Goal: Find specific page/section: Find specific page/section

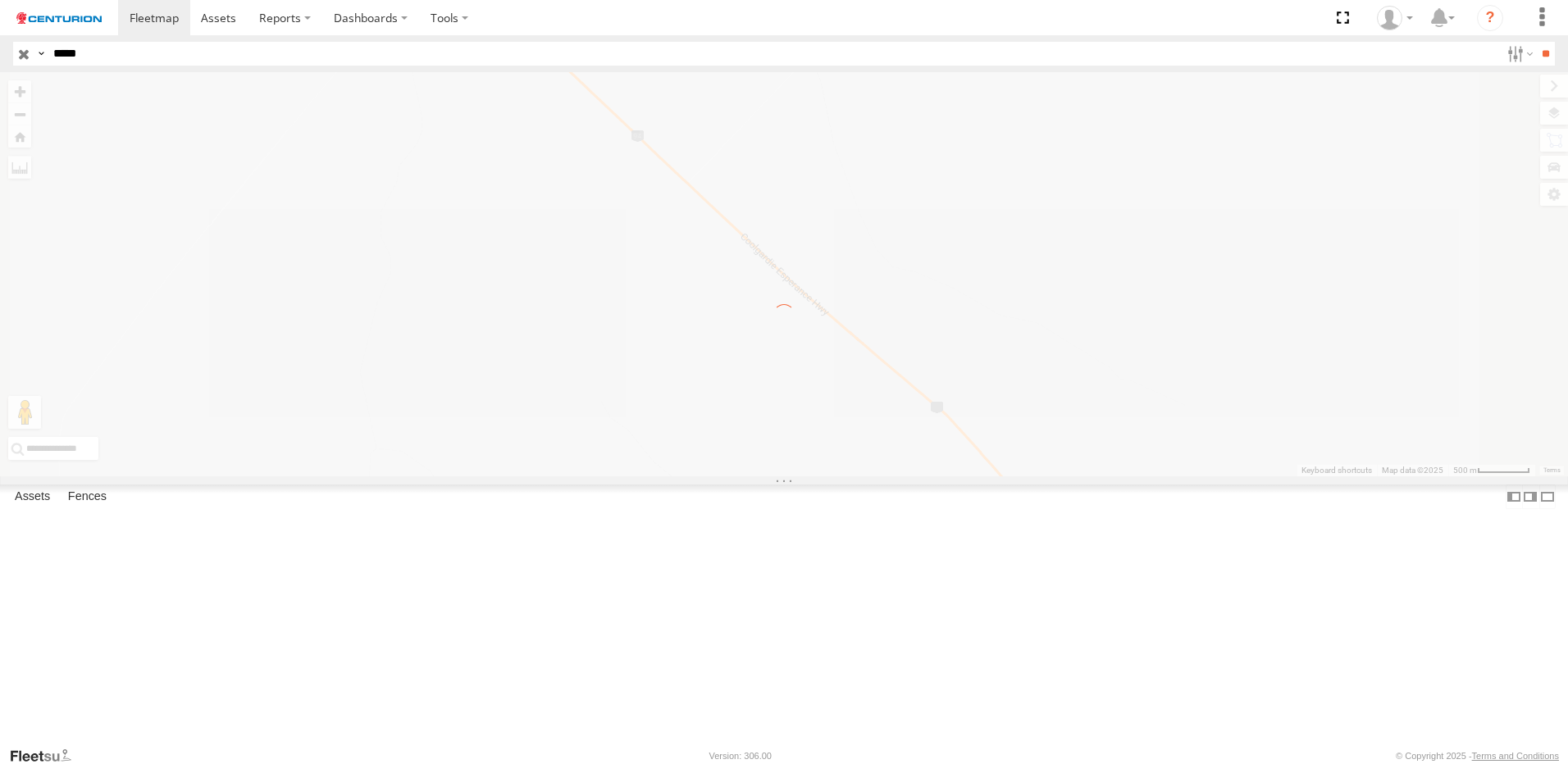
drag, startPoint x: 100, startPoint y: 54, endPoint x: 110, endPoint y: 58, distance: 10.8
click at [100, 54] on input "*****" at bounding box center [773, 54] width 1454 height 24
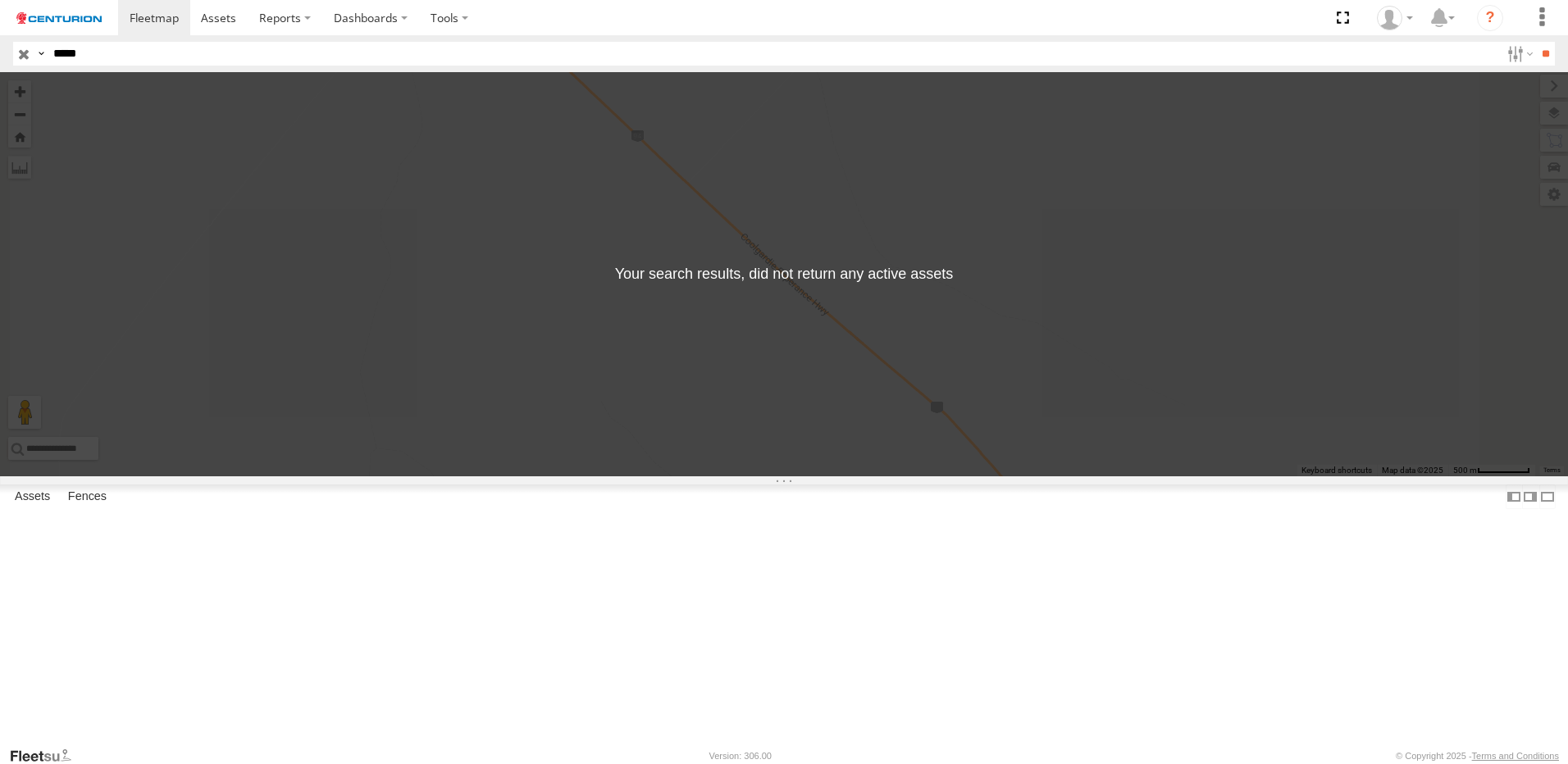
click at [1536, 42] on input "**" at bounding box center [1546, 54] width 19 height 24
drag, startPoint x: 122, startPoint y: 61, endPoint x: 20, endPoint y: 47, distance: 103.0
click at [24, 47] on div "Search Query Asset ID Asset Label Registration Manufacturer Model VIN Job ID Dr…" at bounding box center [775, 54] width 1523 height 24
type input "*****"
click at [1536, 42] on input "**" at bounding box center [1546, 54] width 19 height 24
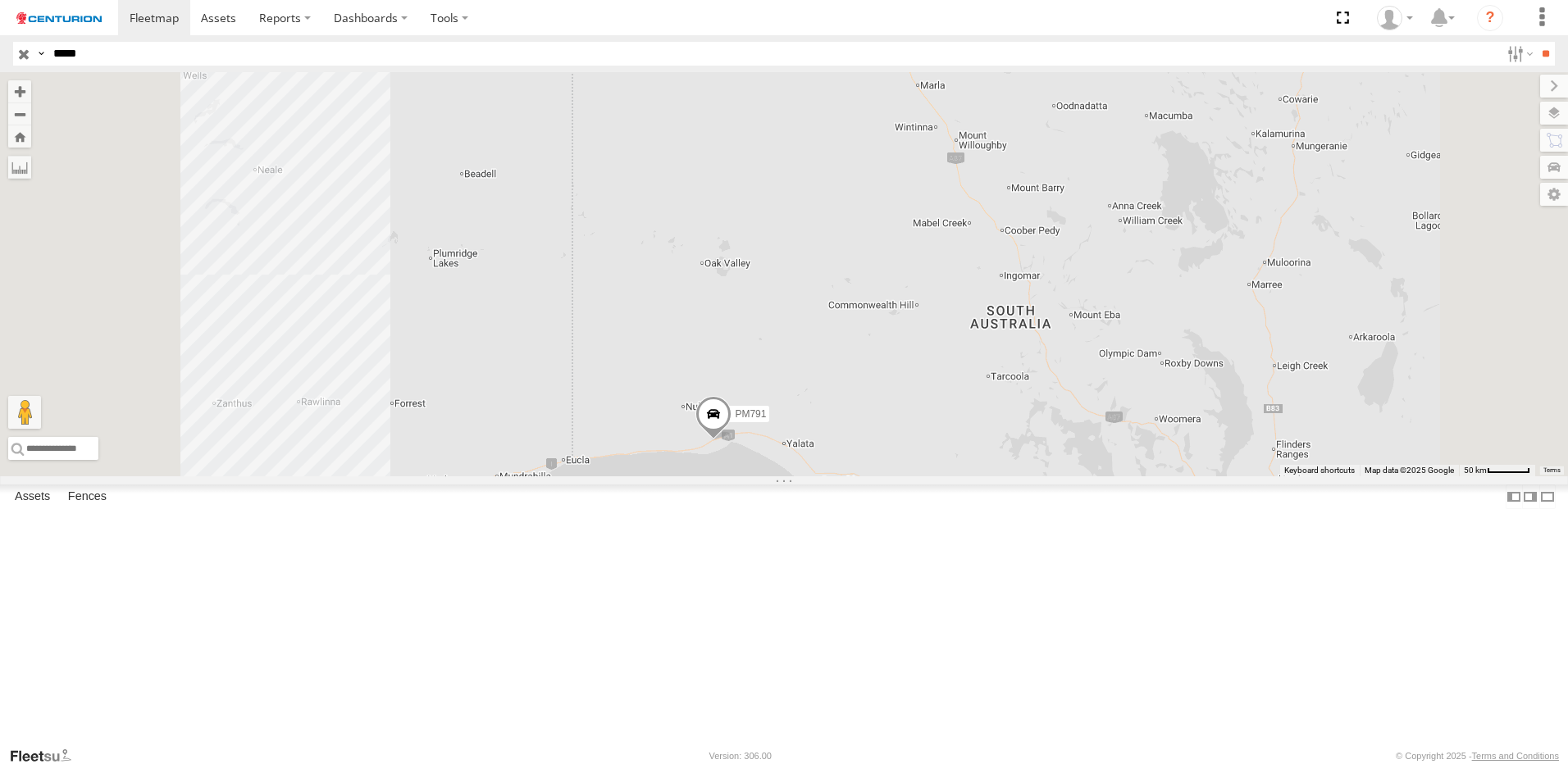
click at [732, 440] on span at bounding box center [714, 419] width 36 height 45
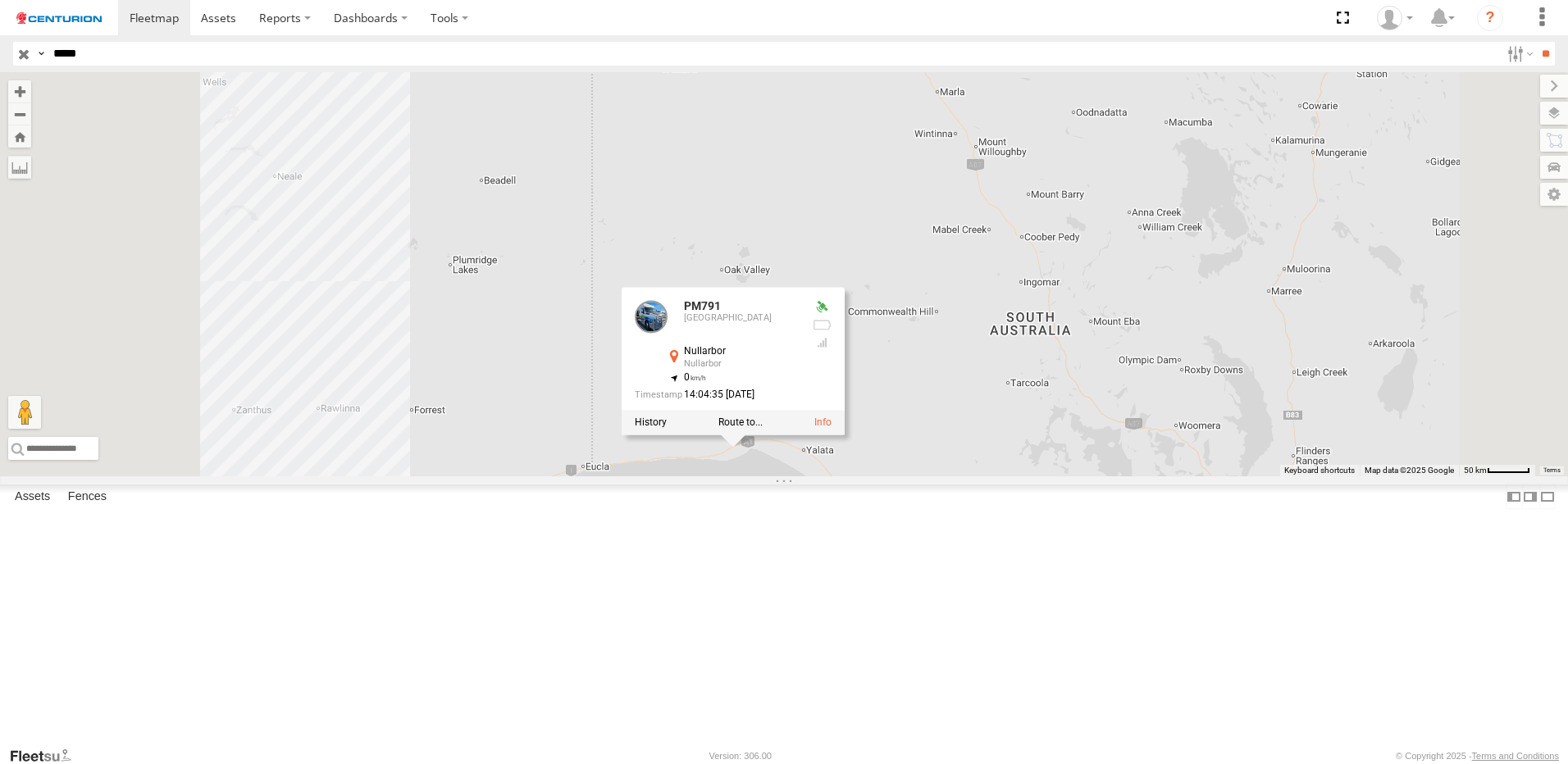
drag, startPoint x: 679, startPoint y: 414, endPoint x: 701, endPoint y: 421, distance: 23.1
click at [701, 421] on div "PM791 PM791 [GEOGRAPHIC_DATA] -31.45066 , 130.89571 0 14:04:35 [DATE]" at bounding box center [784, 274] width 1568 height 404
click at [1101, 431] on div "PM791 PM791 [GEOGRAPHIC_DATA] -31.45066 , 130.89571 0 14:04:35 [DATE]" at bounding box center [784, 274] width 1568 height 404
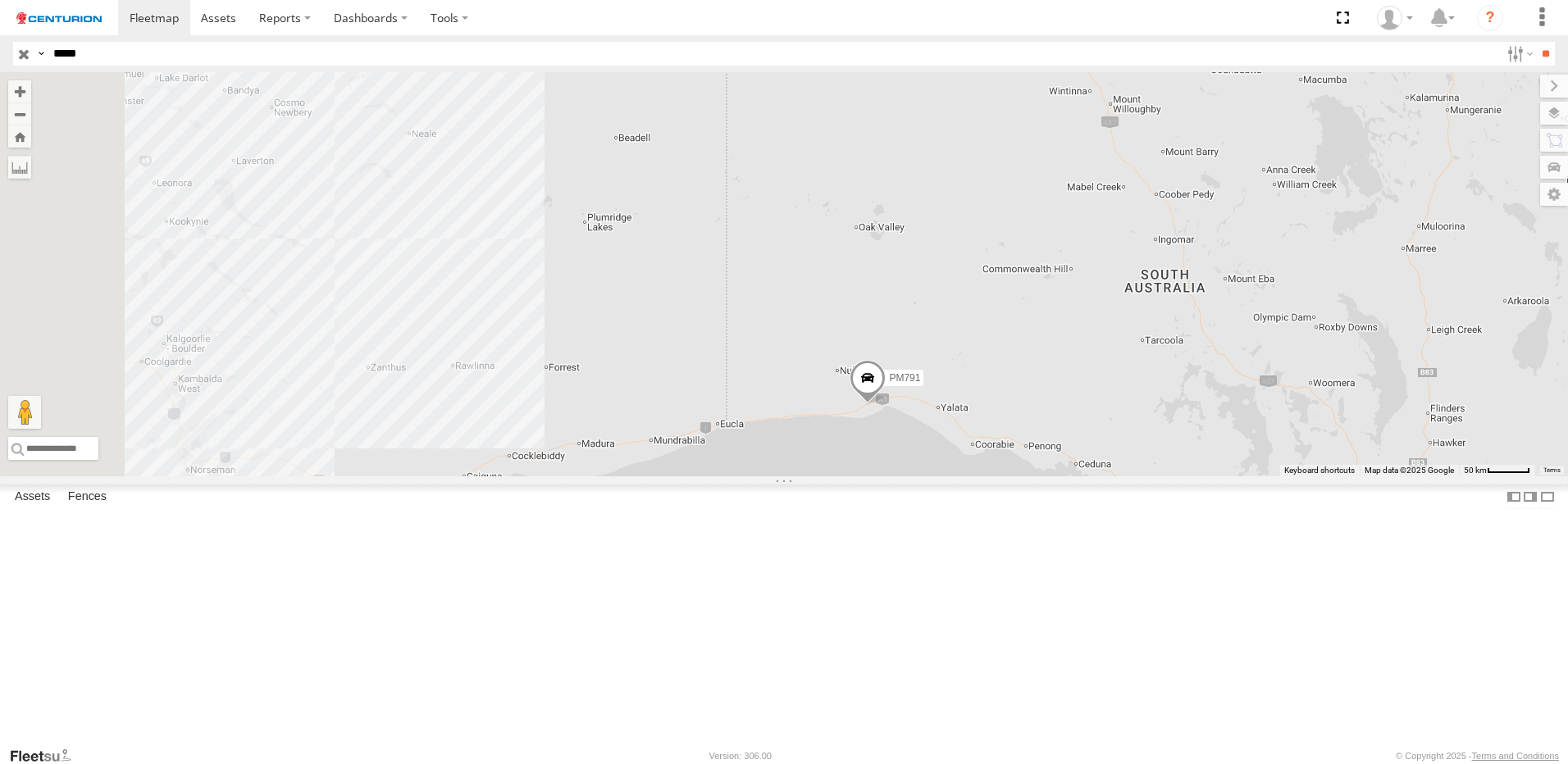
drag, startPoint x: 1050, startPoint y: 446, endPoint x: 1179, endPoint y: 405, distance: 135.4
click at [1179, 405] on div "PM791" at bounding box center [784, 274] width 1568 height 404
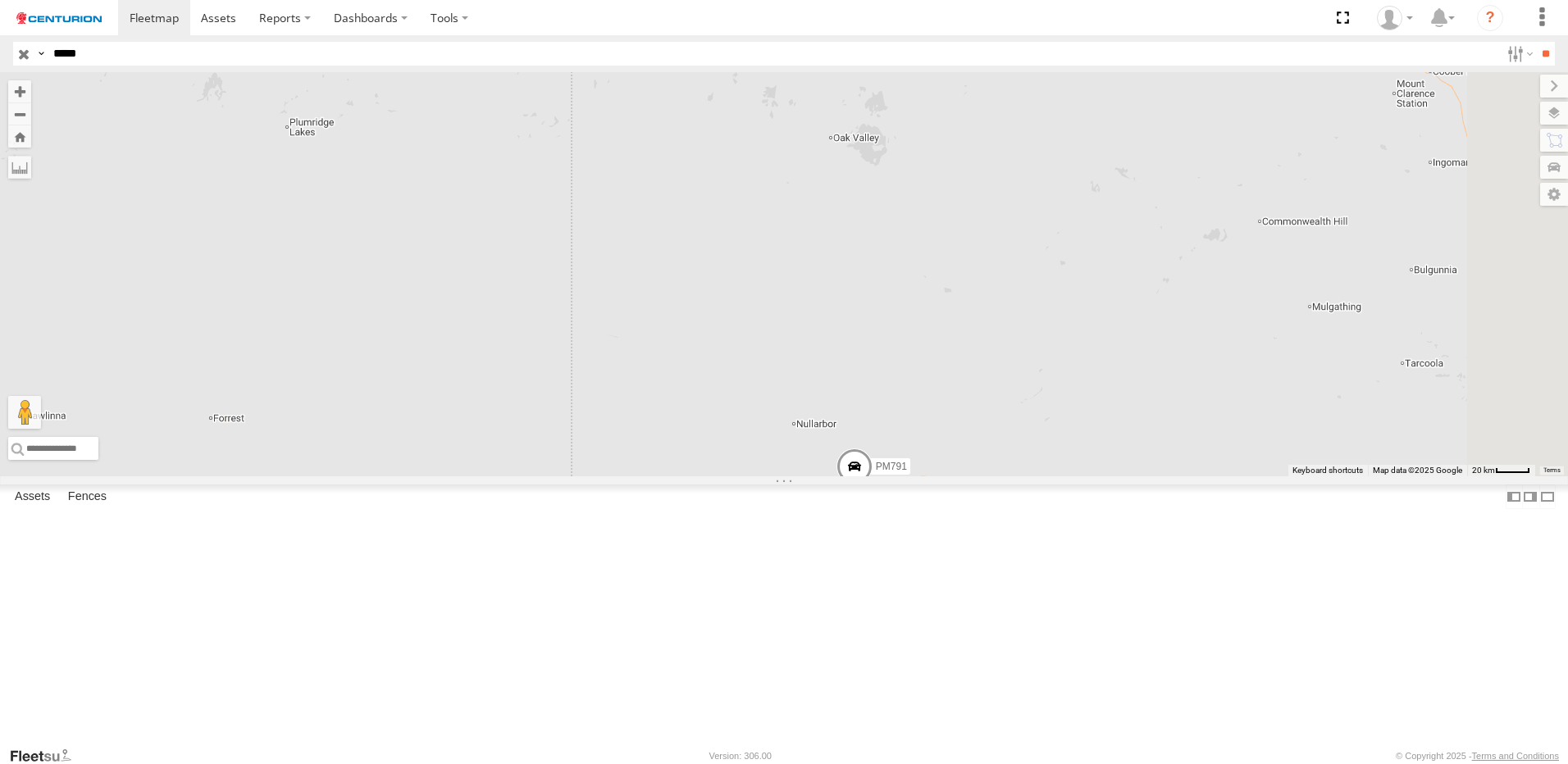
drag, startPoint x: 1099, startPoint y: 442, endPoint x: 1131, endPoint y: 436, distance: 32.6
click at [1131, 437] on div "PM791" at bounding box center [784, 274] width 1568 height 404
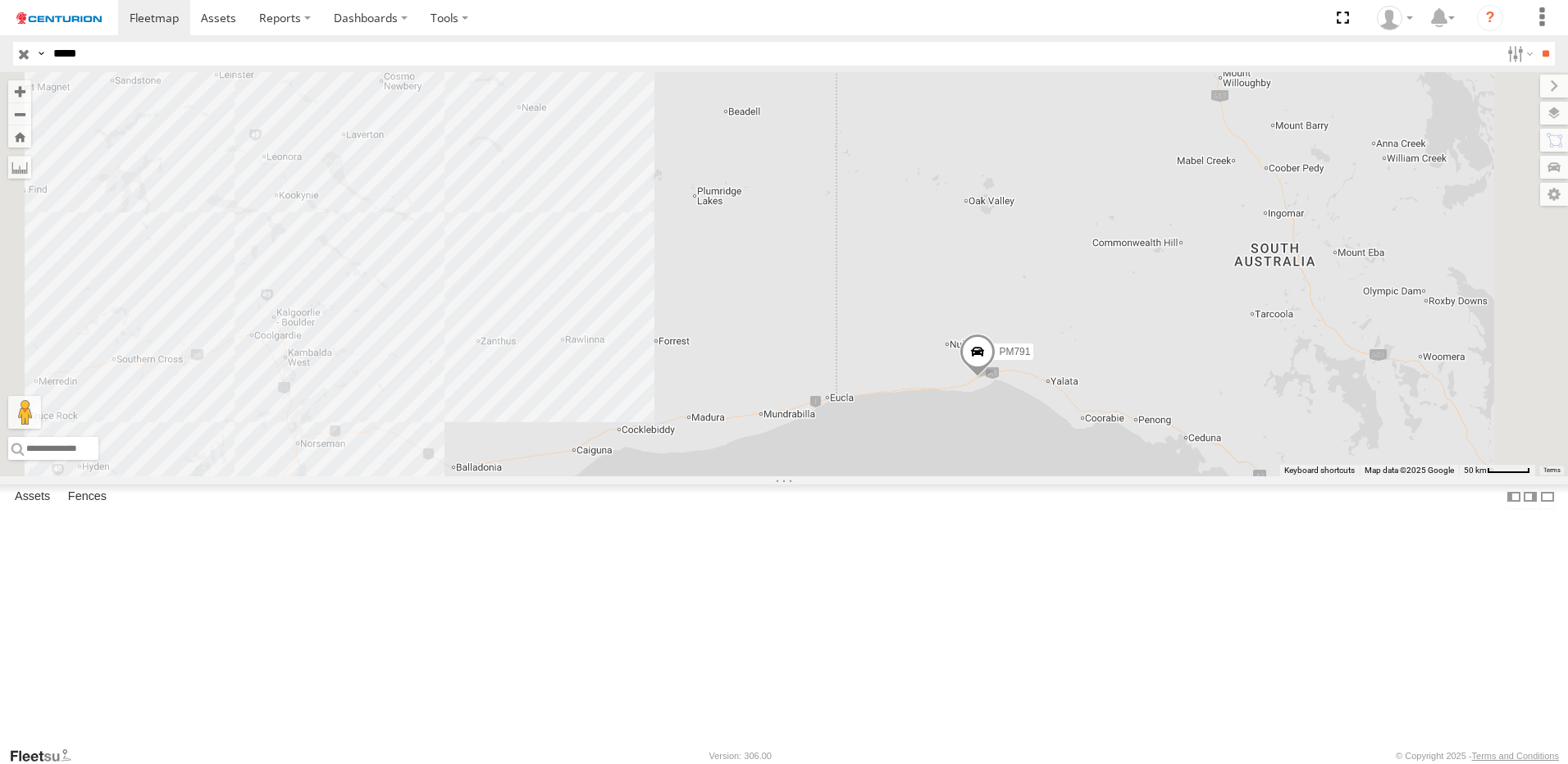
drag, startPoint x: 1052, startPoint y: 400, endPoint x: 1099, endPoint y: 394, distance: 47.4
click at [1095, 394] on div "PM791" at bounding box center [784, 274] width 1568 height 404
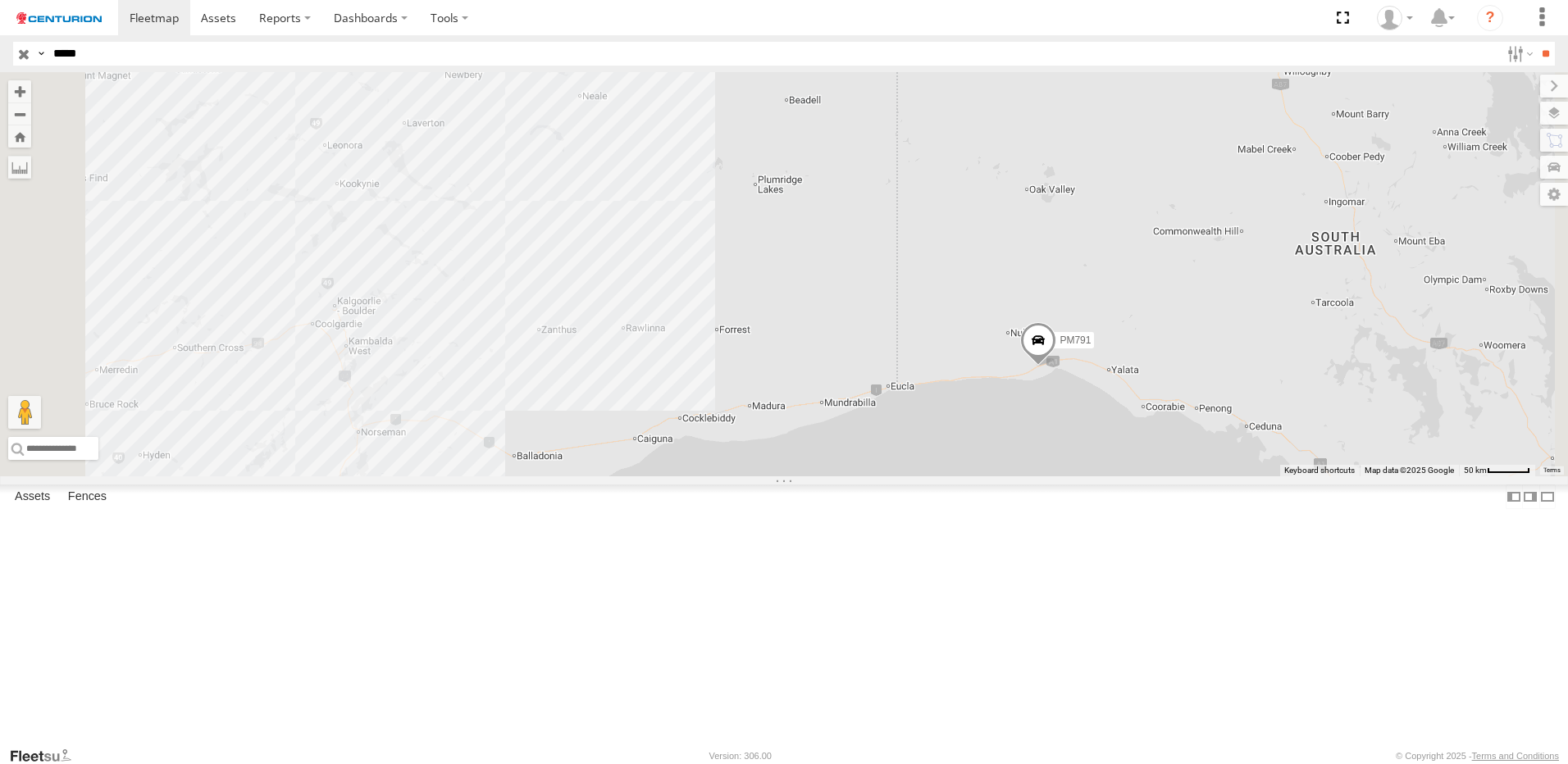
drag, startPoint x: 1253, startPoint y: 325, endPoint x: 1262, endPoint y: 371, distance: 46.9
click at [1262, 371] on div "PM791" at bounding box center [784, 274] width 1568 height 404
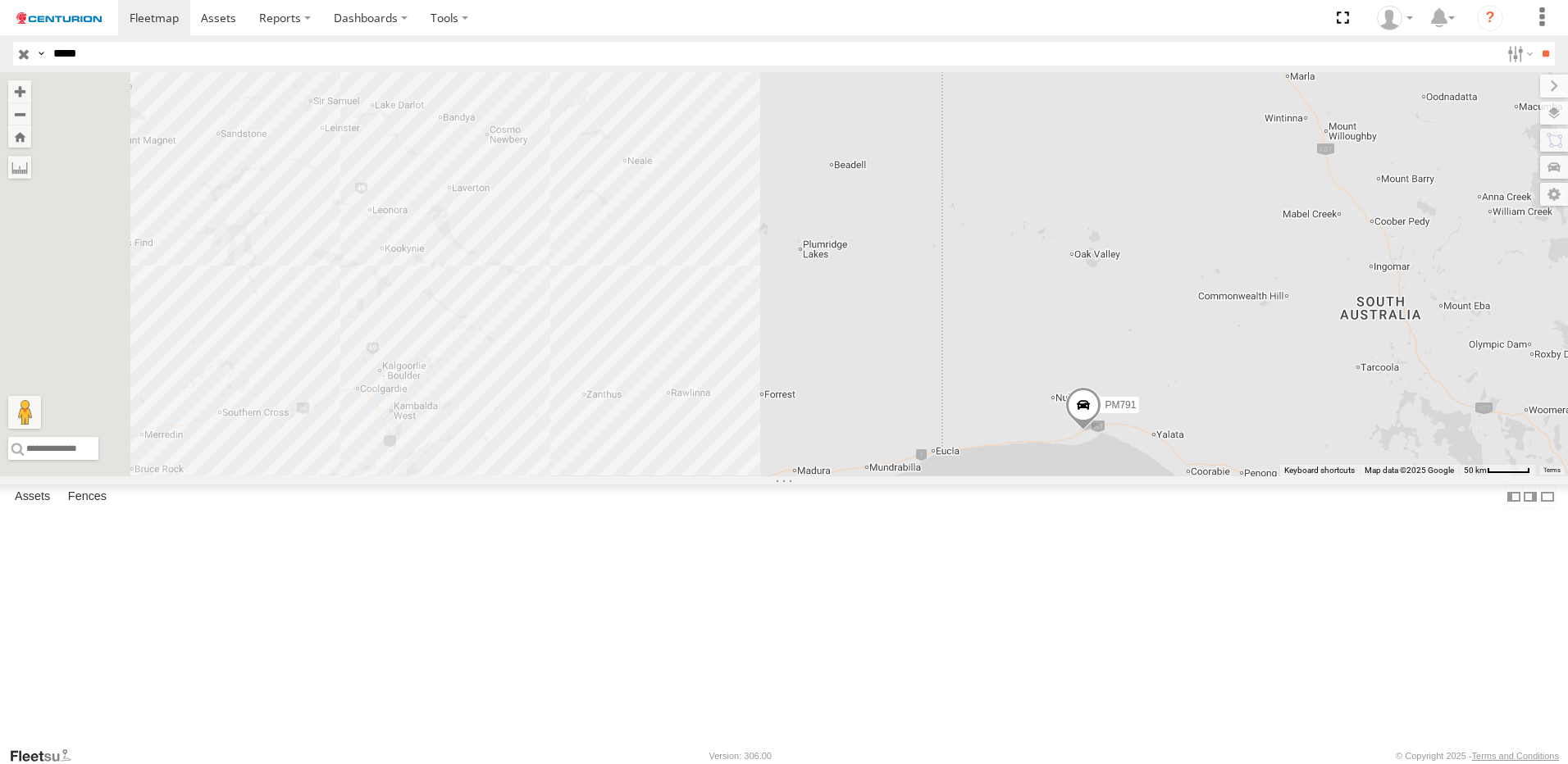
drag, startPoint x: 1322, startPoint y: 354, endPoint x: 1357, endPoint y: 355, distance: 35.0
click at [1357, 355] on div "PM791" at bounding box center [784, 274] width 1568 height 404
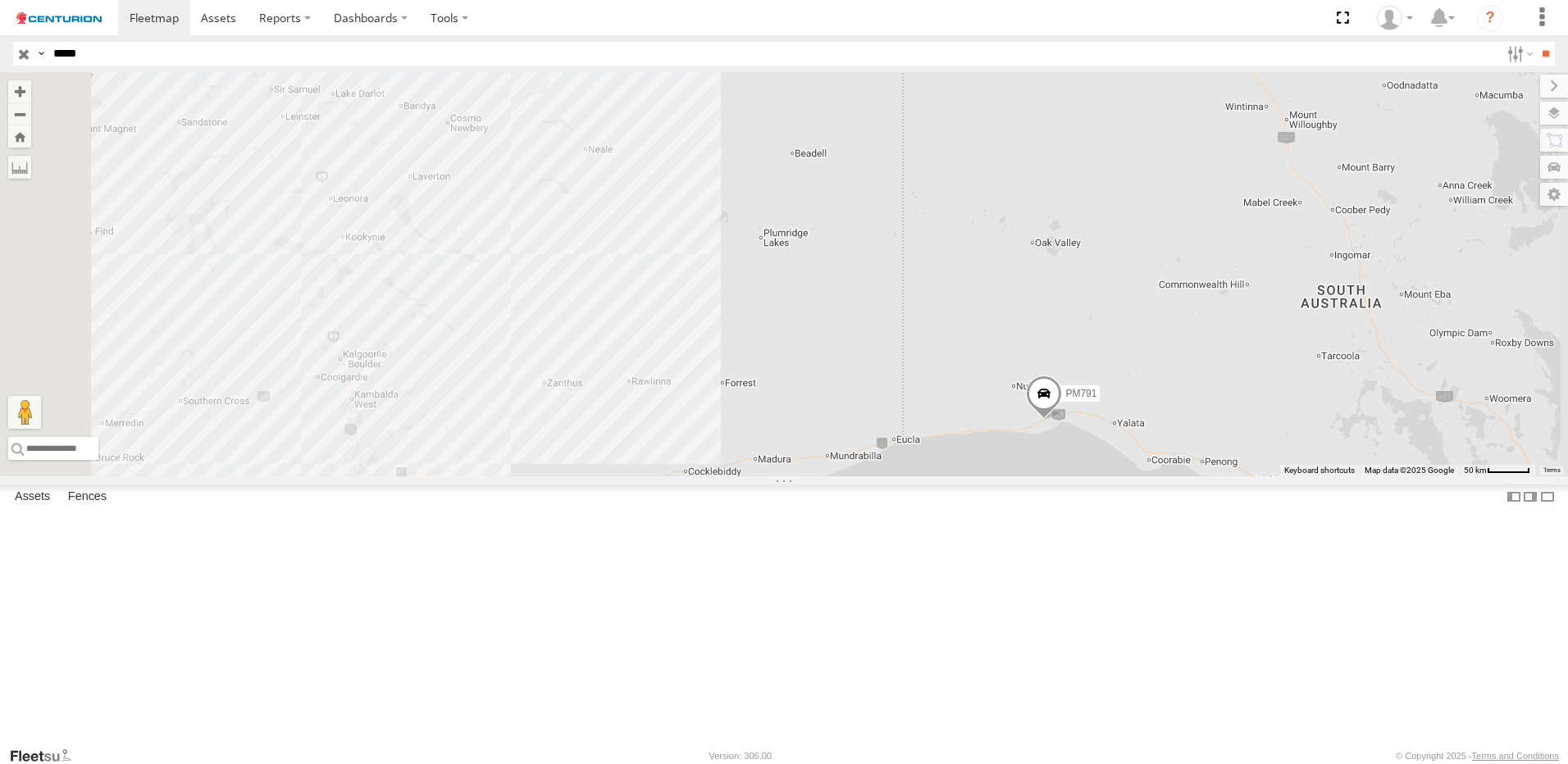
drag, startPoint x: 1355, startPoint y: 351, endPoint x: 1268, endPoint y: 337, distance: 88.1
click at [1271, 339] on div "PM791" at bounding box center [784, 274] width 1568 height 404
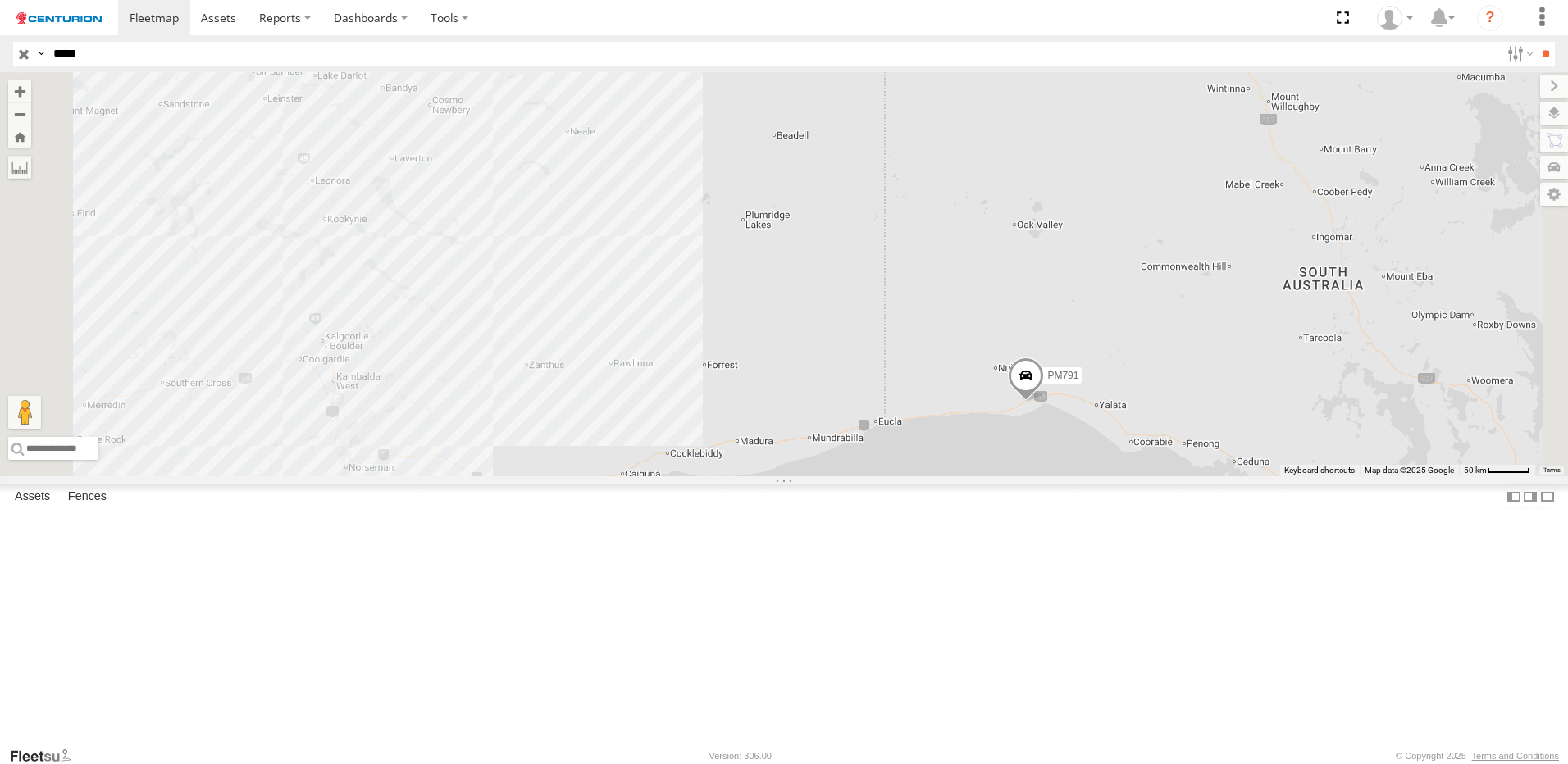
drag, startPoint x: 989, startPoint y: 499, endPoint x: 969, endPoint y: 477, distance: 29.7
click at [969, 476] on div "PM791" at bounding box center [784, 274] width 1568 height 404
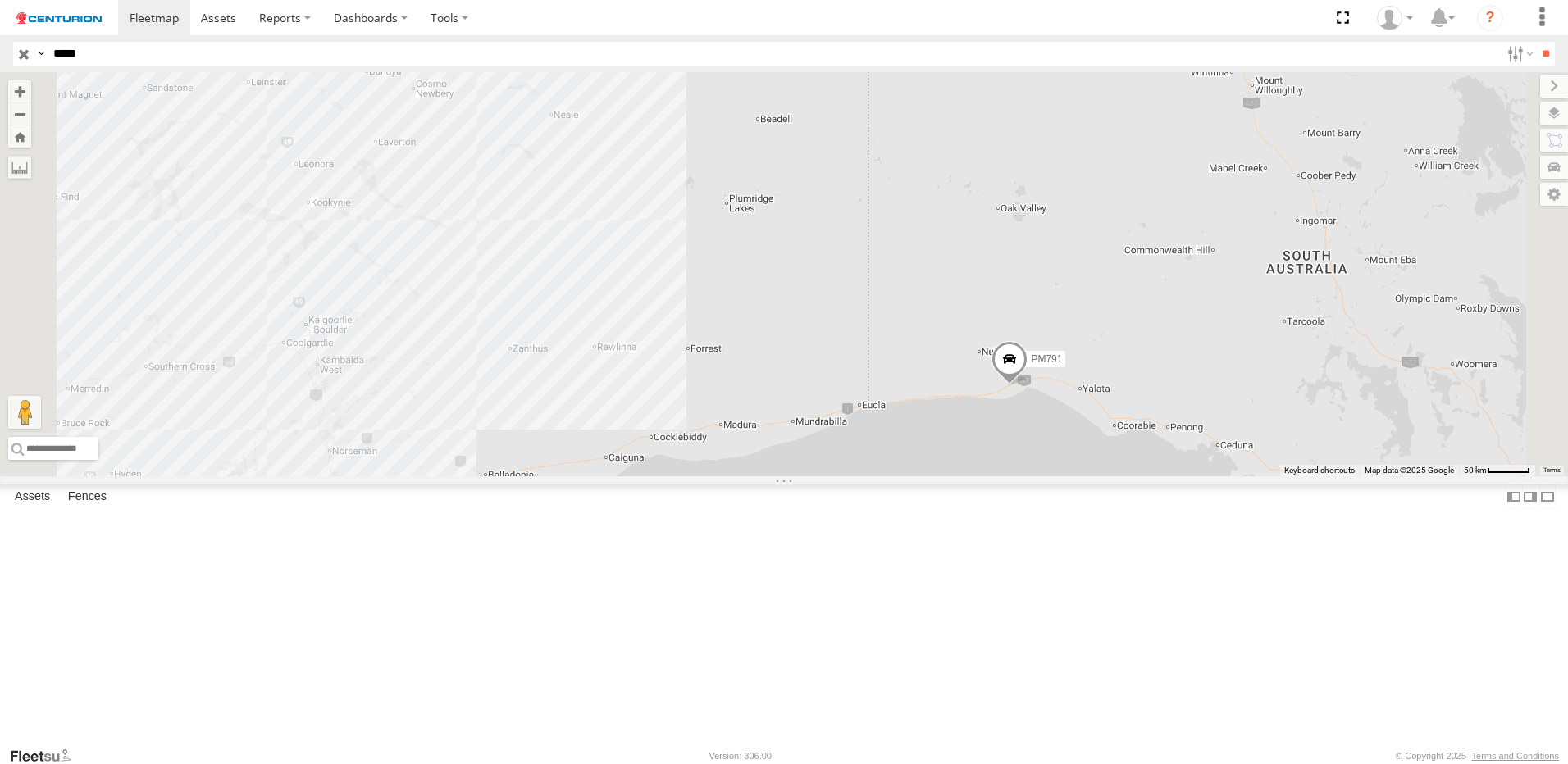
drag, startPoint x: 1136, startPoint y: 397, endPoint x: 1094, endPoint y: 394, distance: 42.1
click at [1094, 394] on div "PM791" at bounding box center [784, 274] width 1568 height 404
drag, startPoint x: 1066, startPoint y: 393, endPoint x: 1097, endPoint y: 392, distance: 31.0
click at [1097, 392] on div "PM791" at bounding box center [784, 274] width 1568 height 404
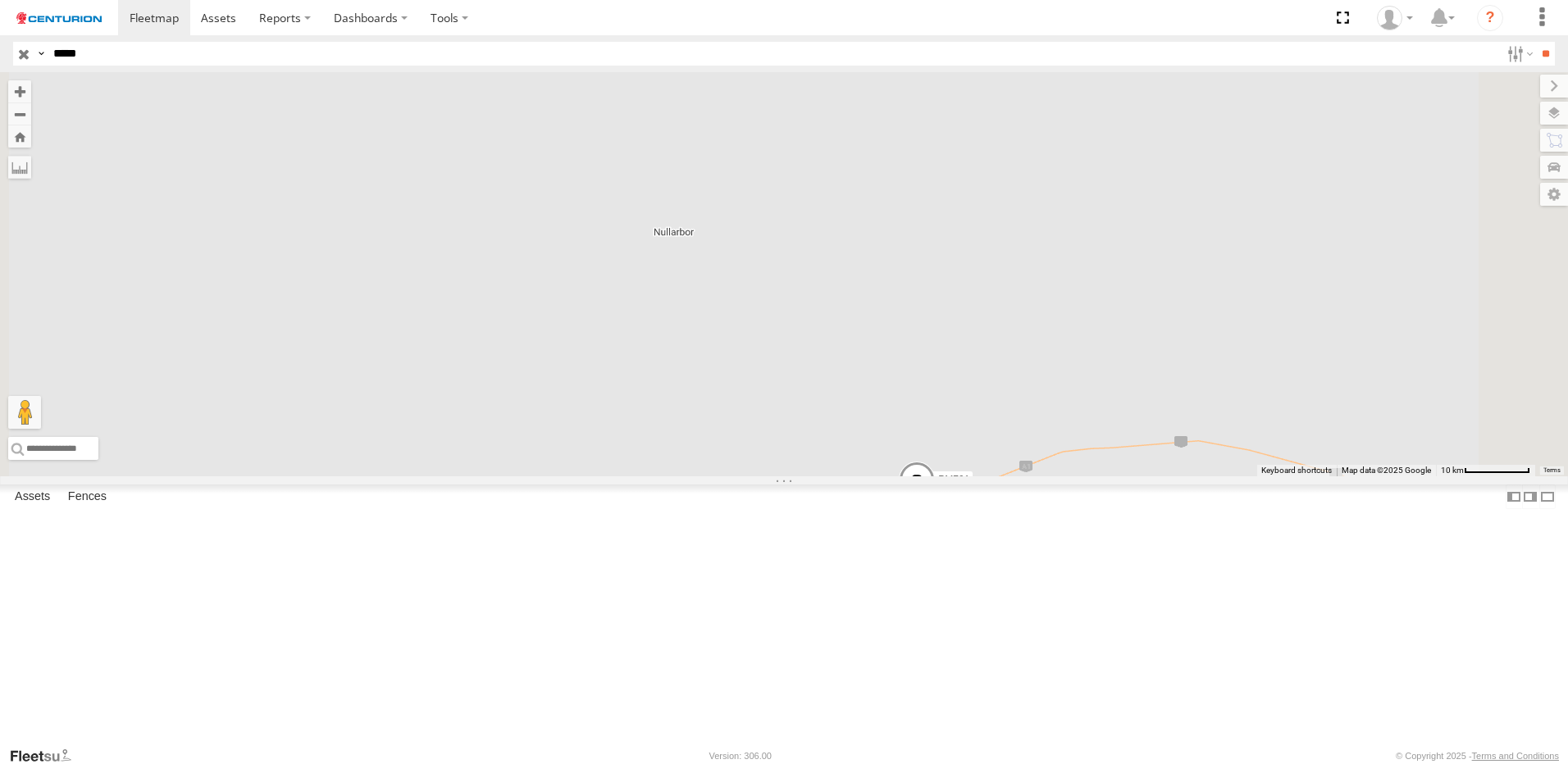
drag, startPoint x: 1088, startPoint y: 536, endPoint x: 1165, endPoint y: 483, distance: 93.5
click at [1164, 476] on div "PM791" at bounding box center [784, 274] width 1568 height 404
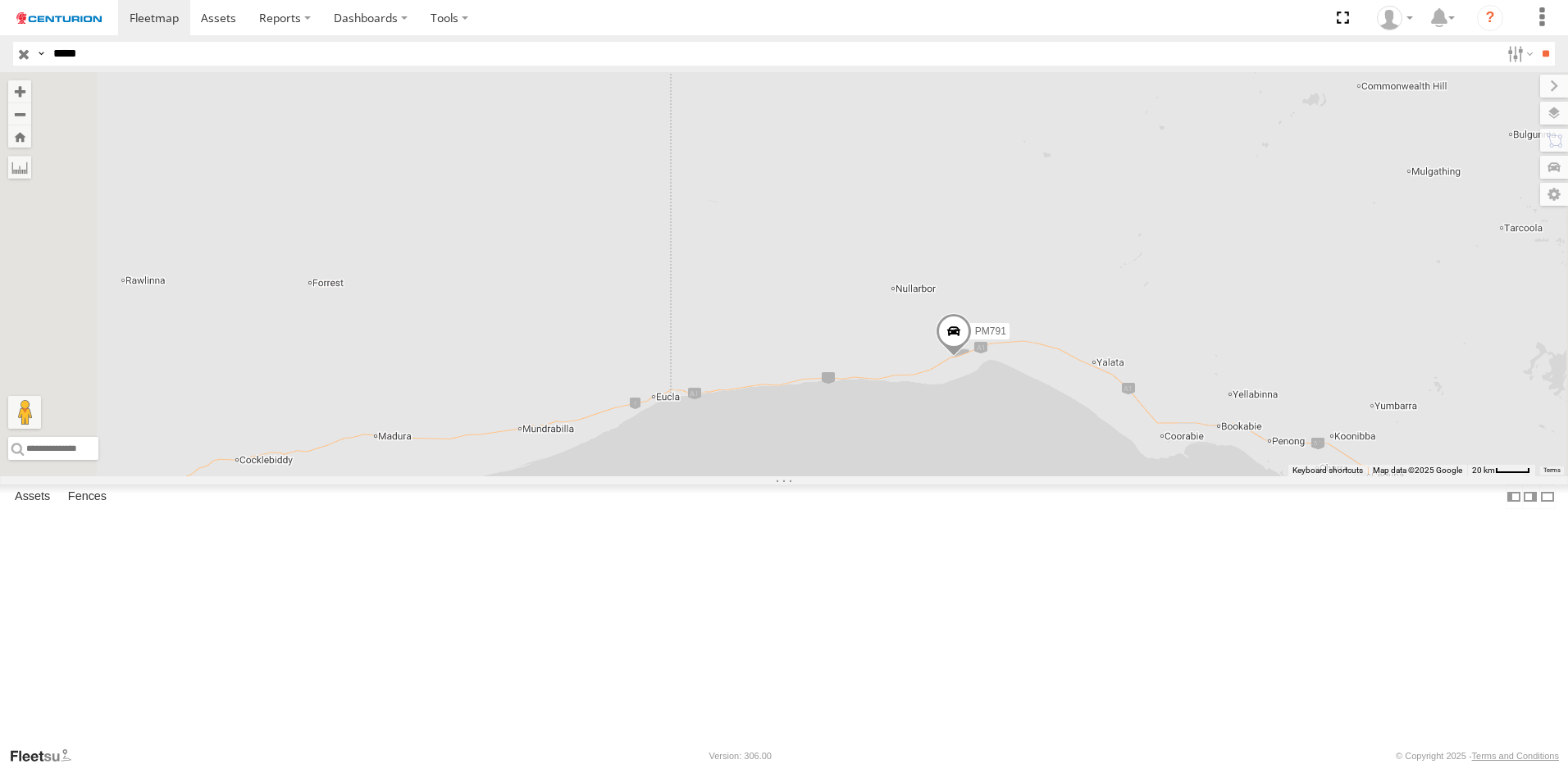
drag, startPoint x: 1023, startPoint y: 401, endPoint x: 1046, endPoint y: 397, distance: 23.3
click at [1046, 398] on div "PM791" at bounding box center [784, 274] width 1568 height 404
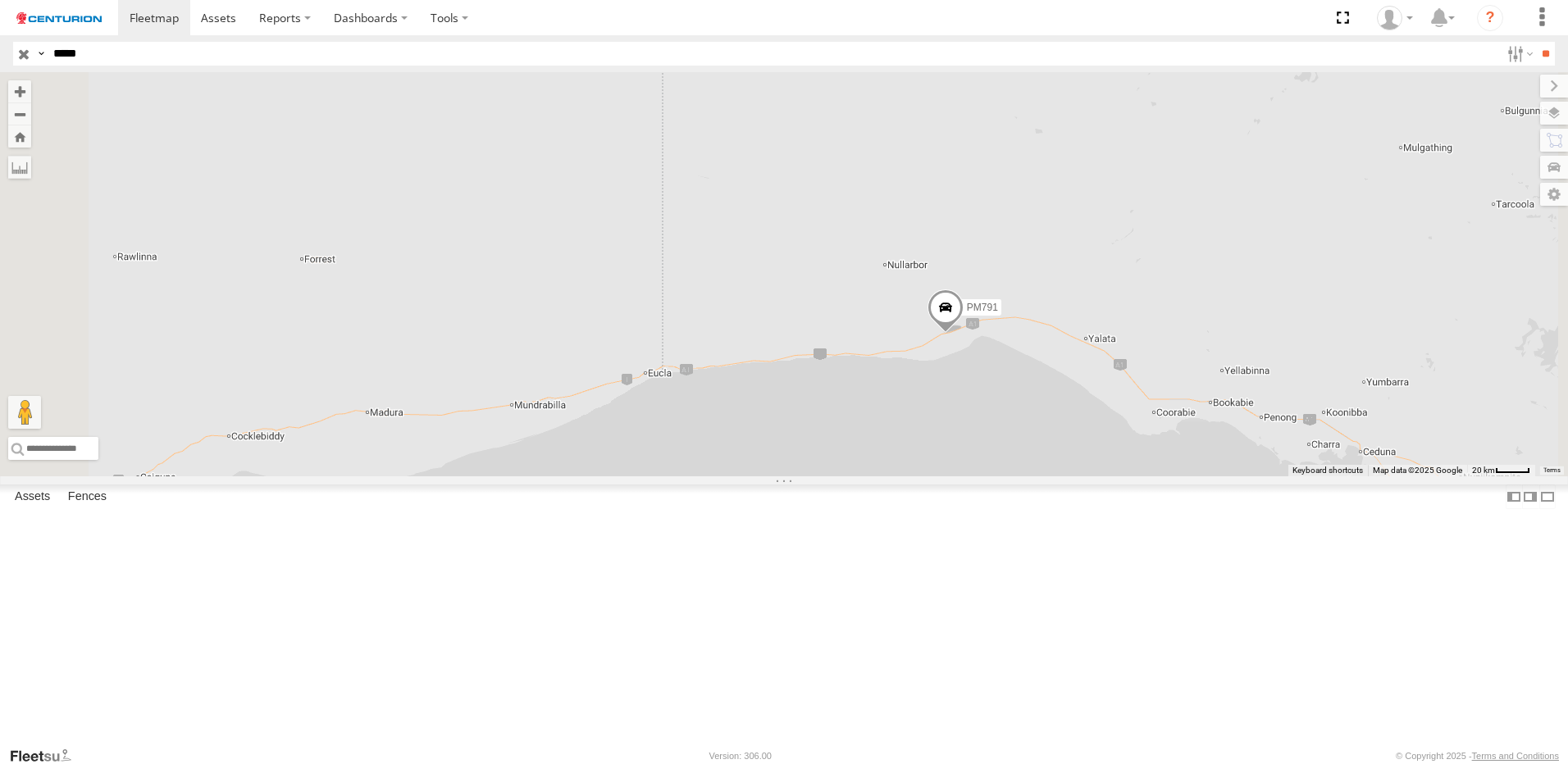
drag, startPoint x: 1228, startPoint y: 402, endPoint x: 1178, endPoint y: 368, distance: 60.5
click at [1178, 368] on div "PM791" at bounding box center [784, 274] width 1568 height 404
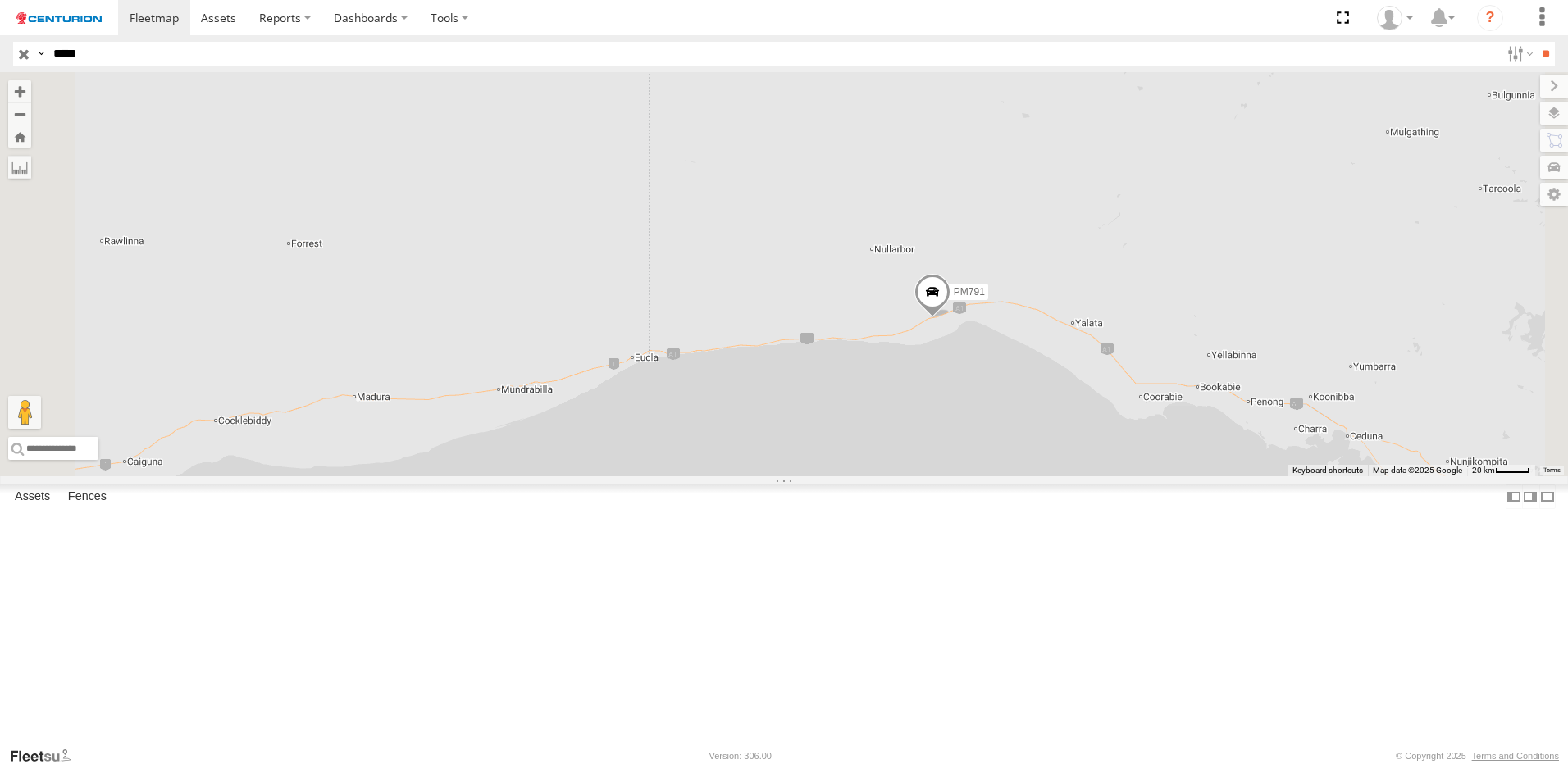
drag, startPoint x: 1015, startPoint y: 526, endPoint x: 1025, endPoint y: 525, distance: 10.0
click at [1025, 476] on div "PM791" at bounding box center [784, 274] width 1568 height 404
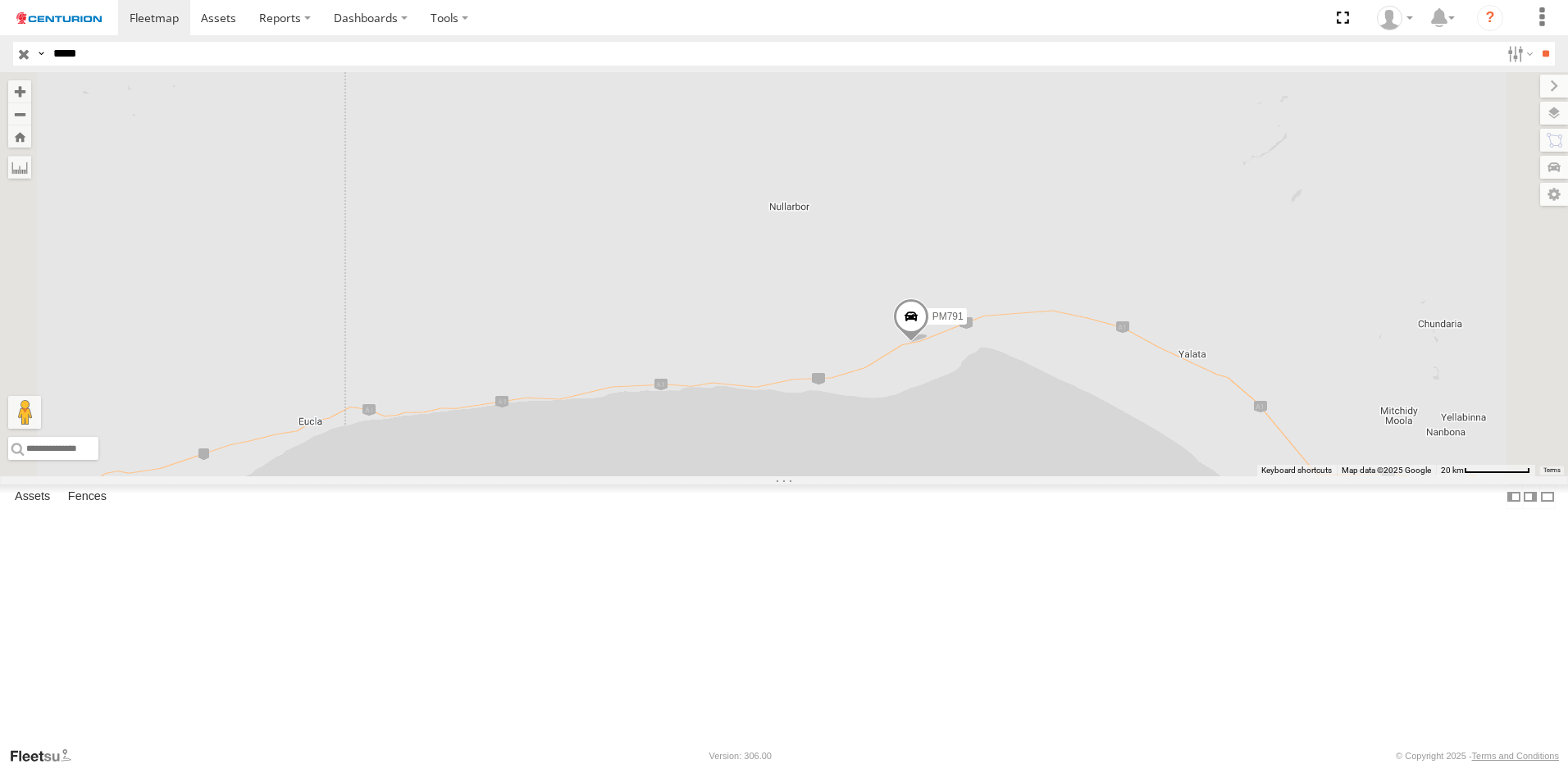
drag, startPoint x: 578, startPoint y: 500, endPoint x: 597, endPoint y: 498, distance: 19.1
click at [626, 476] on div "PM791" at bounding box center [784, 274] width 1568 height 404
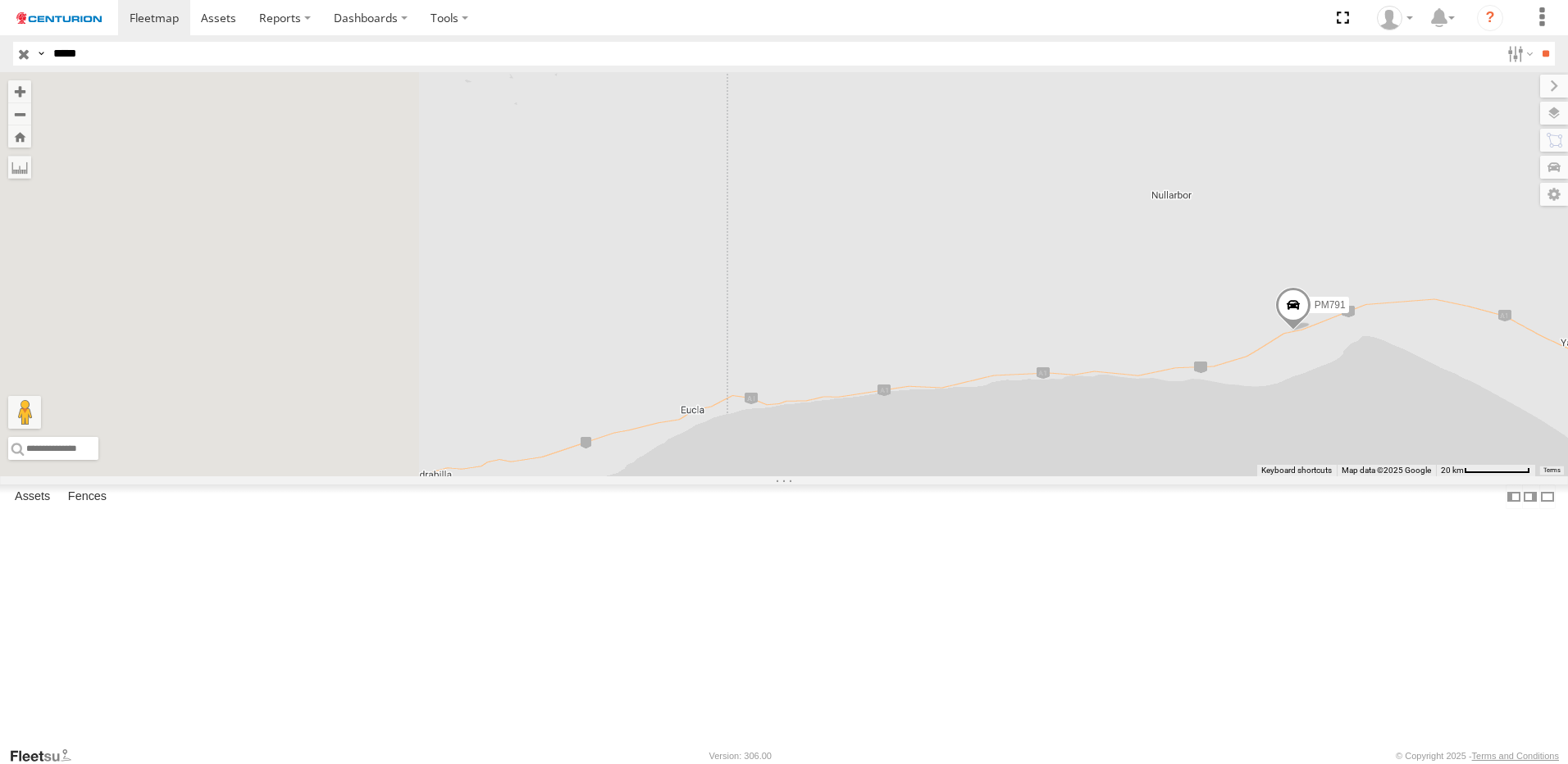
drag, startPoint x: 700, startPoint y: 523, endPoint x: 1084, endPoint y: 509, distance: 384.3
click at [1083, 476] on div "PM791" at bounding box center [784, 274] width 1568 height 404
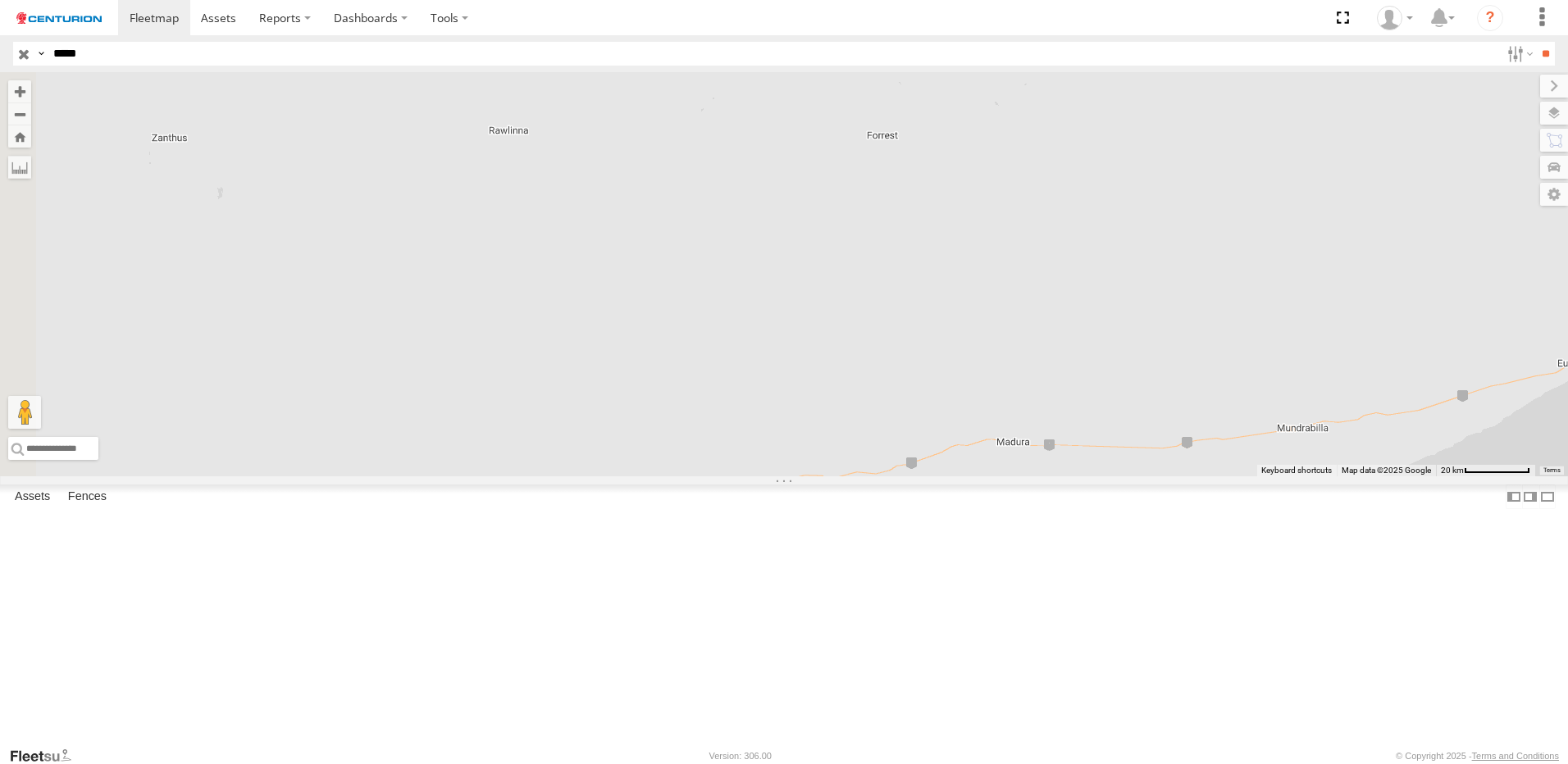
drag, startPoint x: 909, startPoint y: 486, endPoint x: 900, endPoint y: 422, distance: 64.6
click at [900, 422] on div "PM791" at bounding box center [784, 274] width 1568 height 404
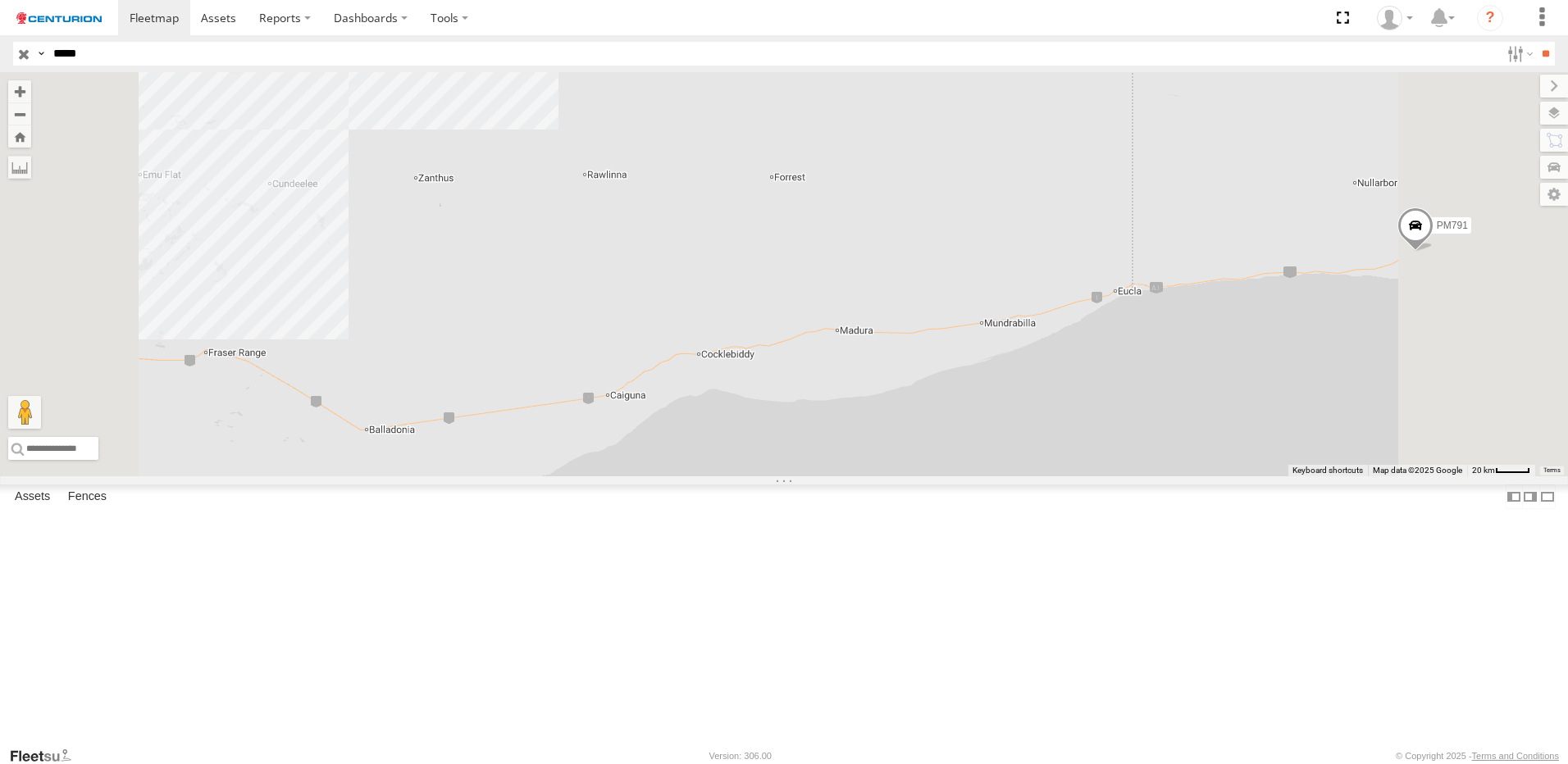
drag, startPoint x: 1255, startPoint y: 499, endPoint x: 1168, endPoint y: 480, distance: 89.1
click at [1173, 476] on div "PM791" at bounding box center [784, 274] width 1568 height 404
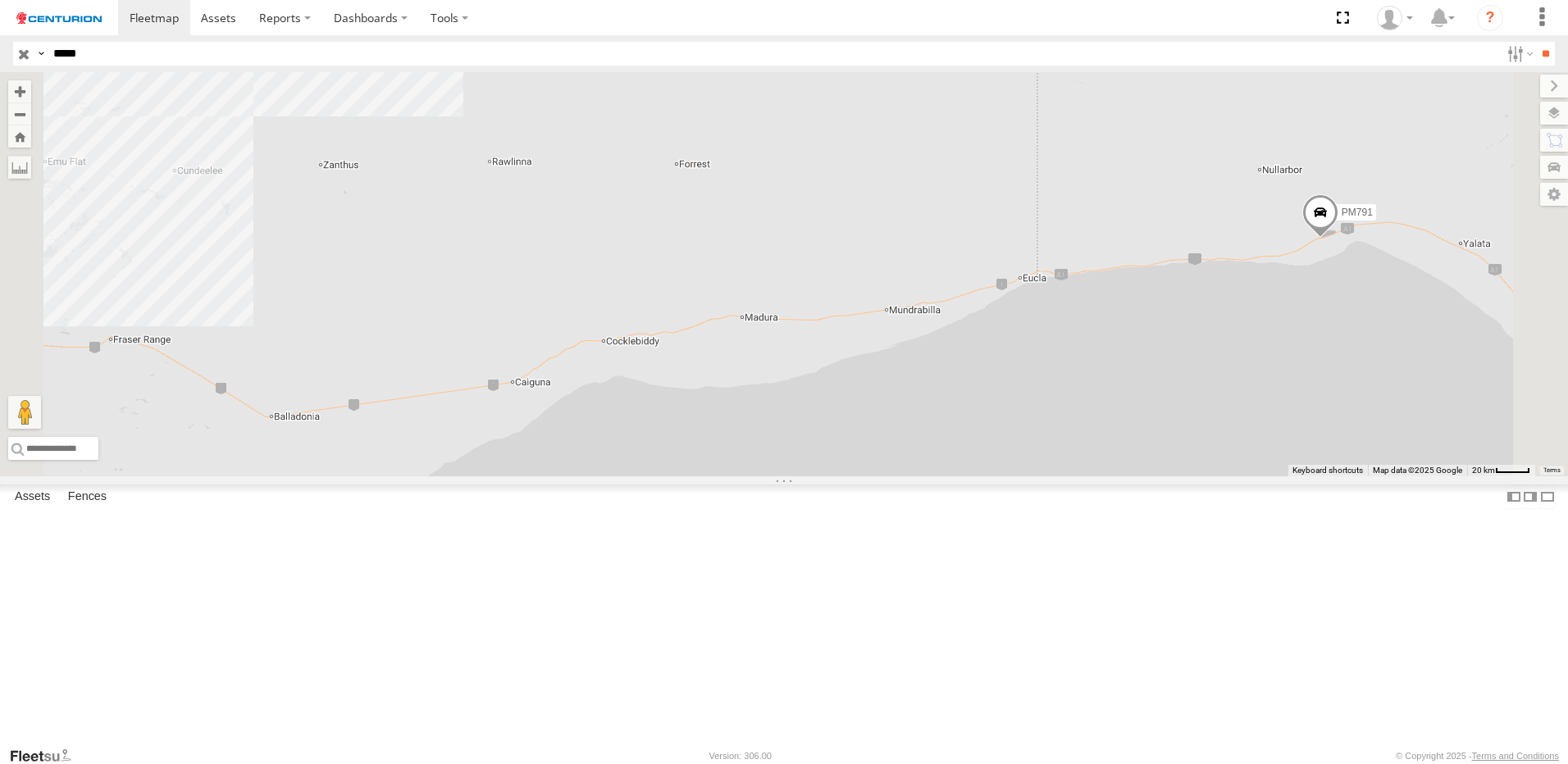
drag, startPoint x: 1314, startPoint y: 550, endPoint x: 1255, endPoint y: 559, distance: 59.7
click at [1256, 476] on div "PM791" at bounding box center [784, 274] width 1568 height 404
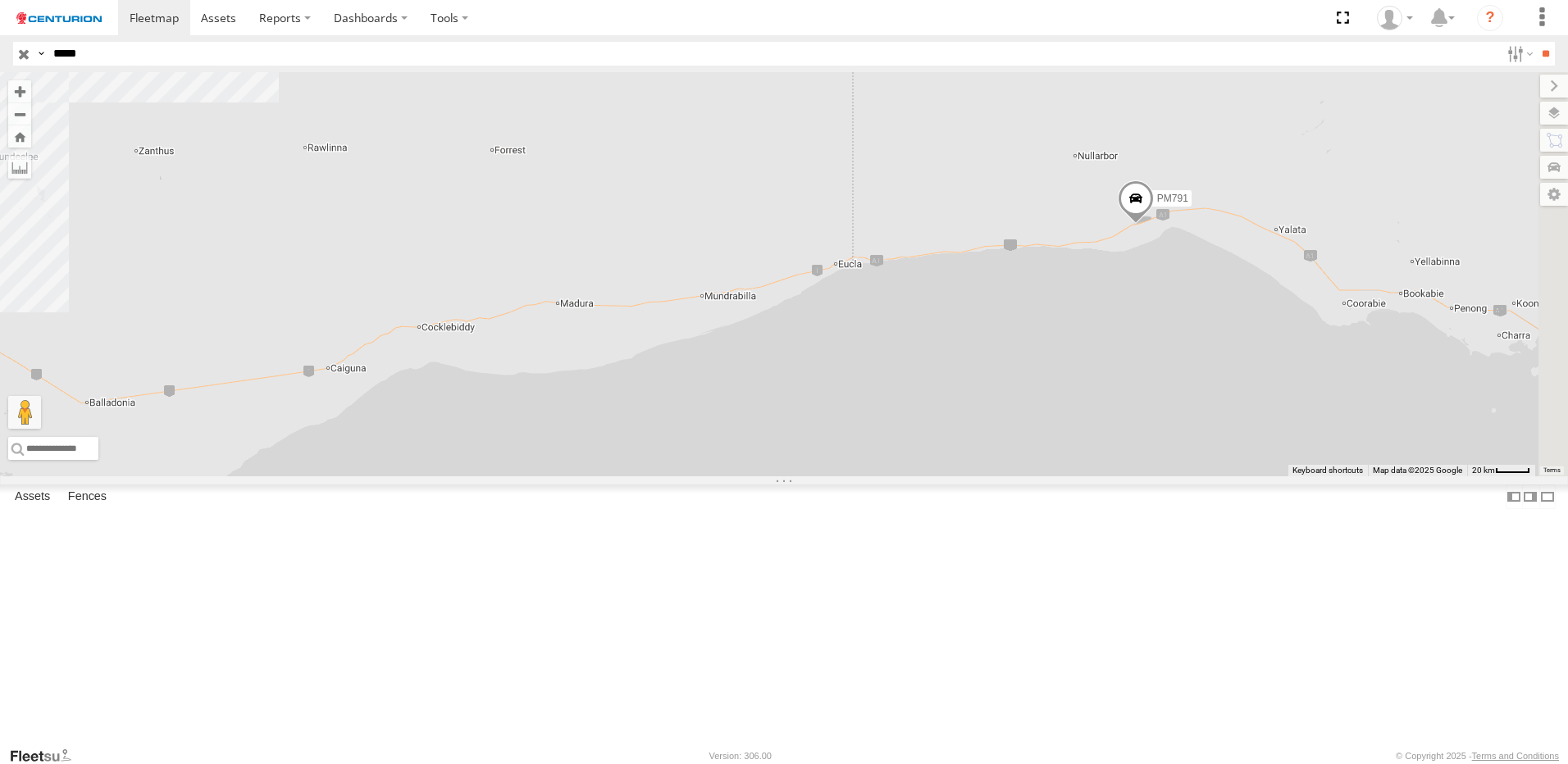
drag, startPoint x: 1255, startPoint y: 478, endPoint x: 1121, endPoint y: 449, distance: 137.1
click at [1121, 449] on div "PM791" at bounding box center [784, 274] width 1568 height 404
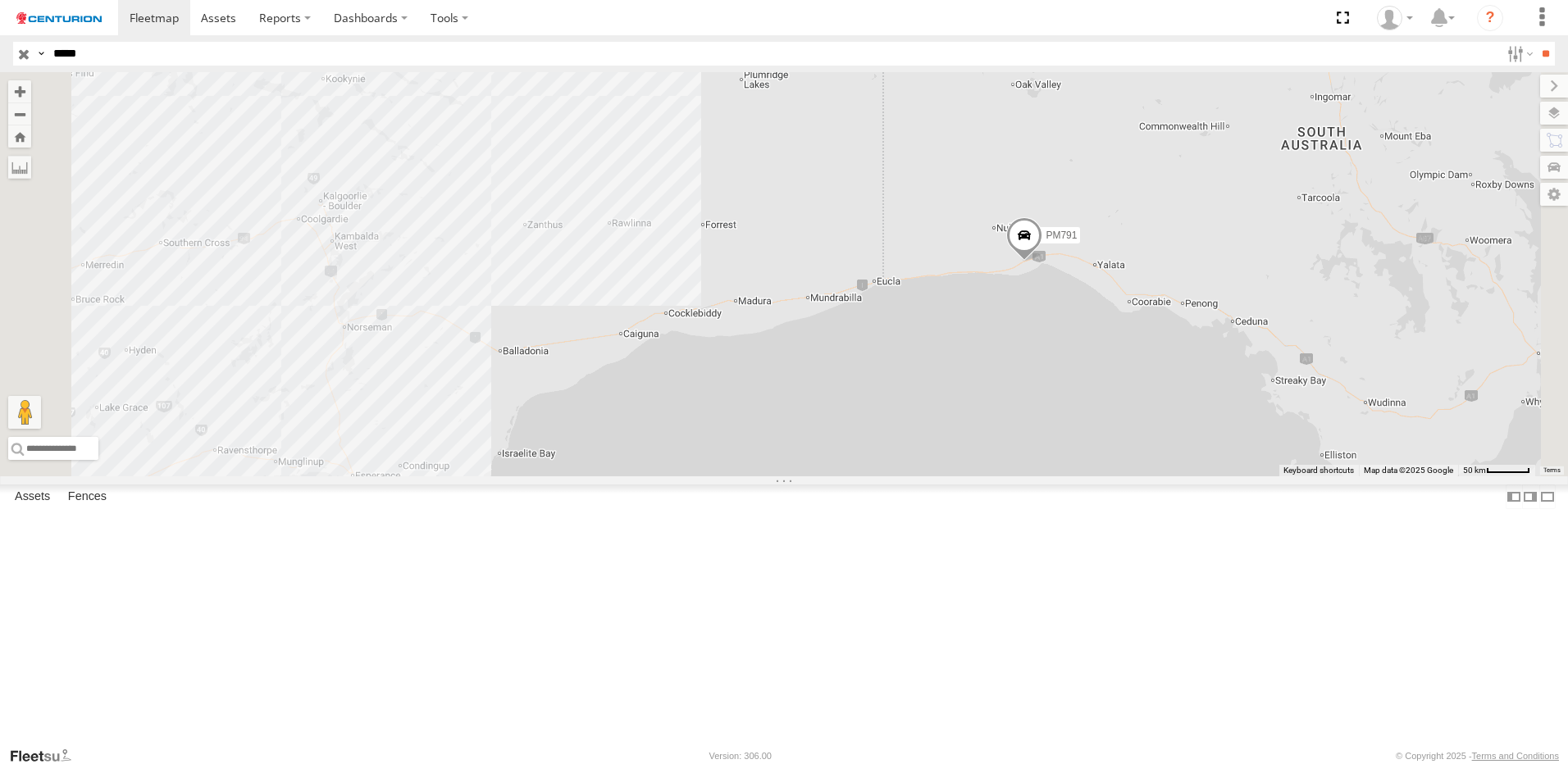
drag, startPoint x: 1153, startPoint y: 478, endPoint x: 1064, endPoint y: 468, distance: 89.6
click at [1081, 471] on div "PM791" at bounding box center [784, 274] width 1568 height 404
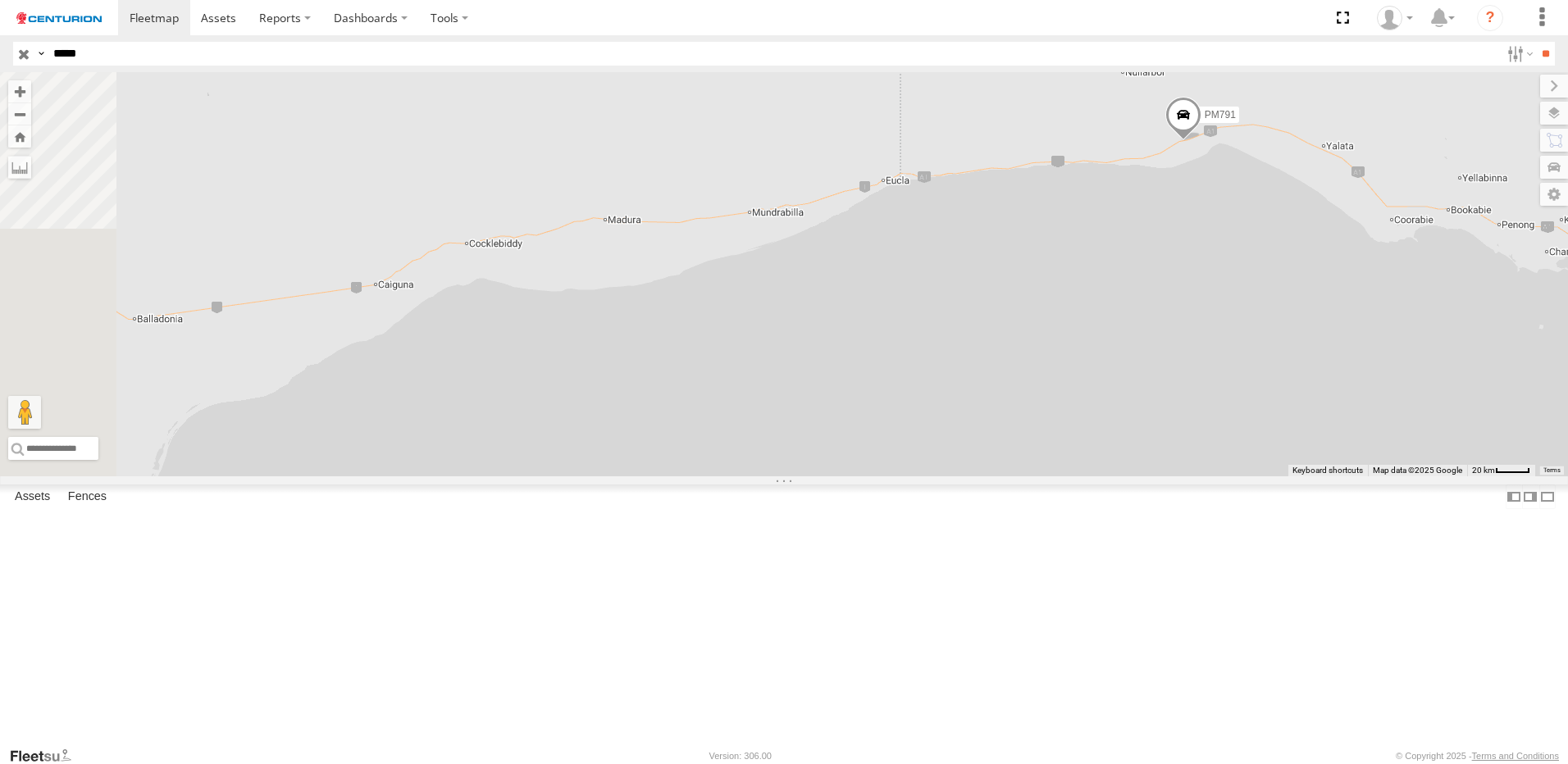
drag, startPoint x: 1032, startPoint y: 486, endPoint x: 1099, endPoint y: 482, distance: 67.1
click at [1099, 476] on div "PM791" at bounding box center [784, 274] width 1568 height 404
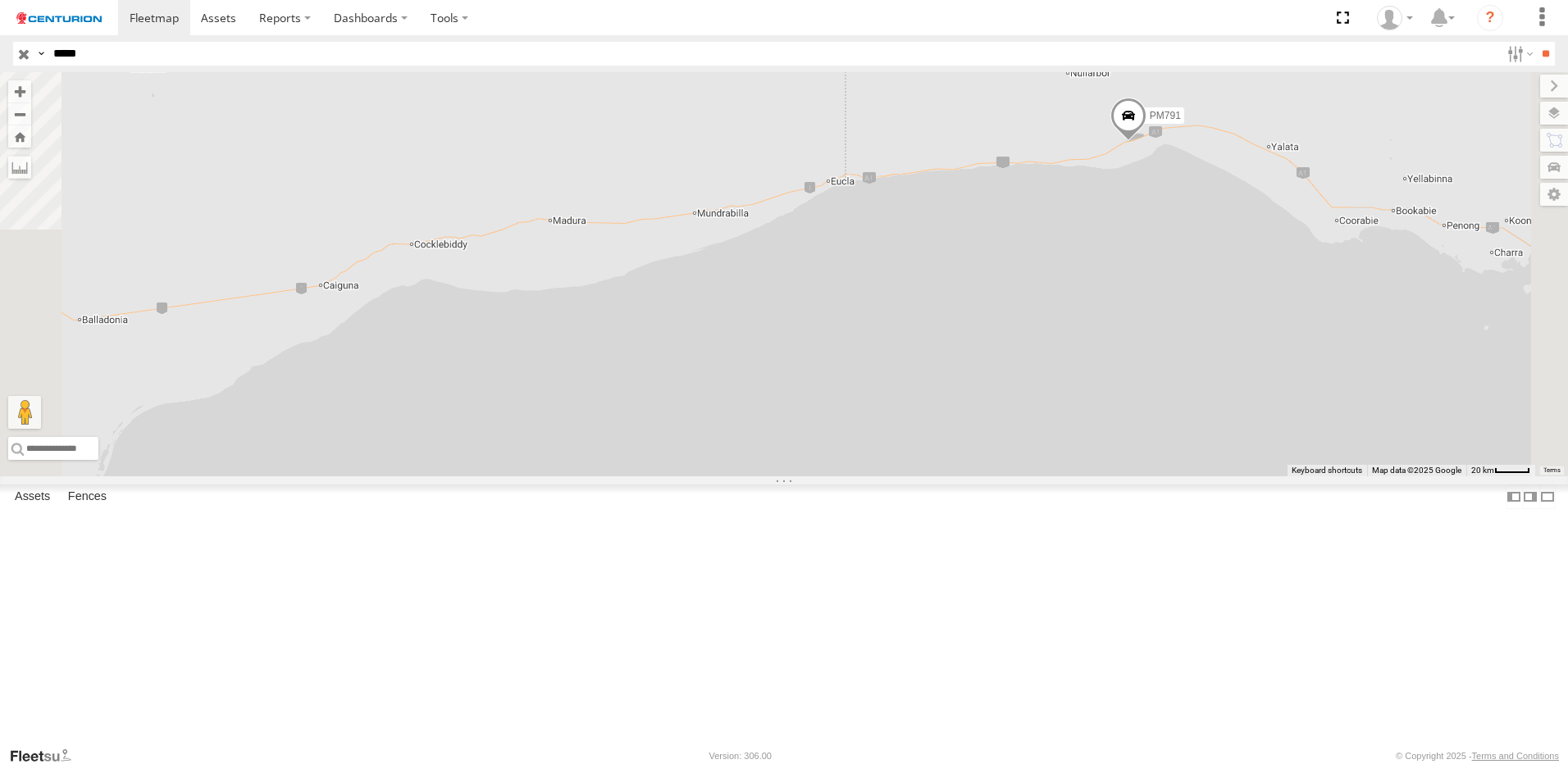
drag, startPoint x: 1271, startPoint y: 484, endPoint x: 1161, endPoint y: 474, distance: 110.5
click at [1118, 476] on div "PM791" at bounding box center [784, 274] width 1568 height 404
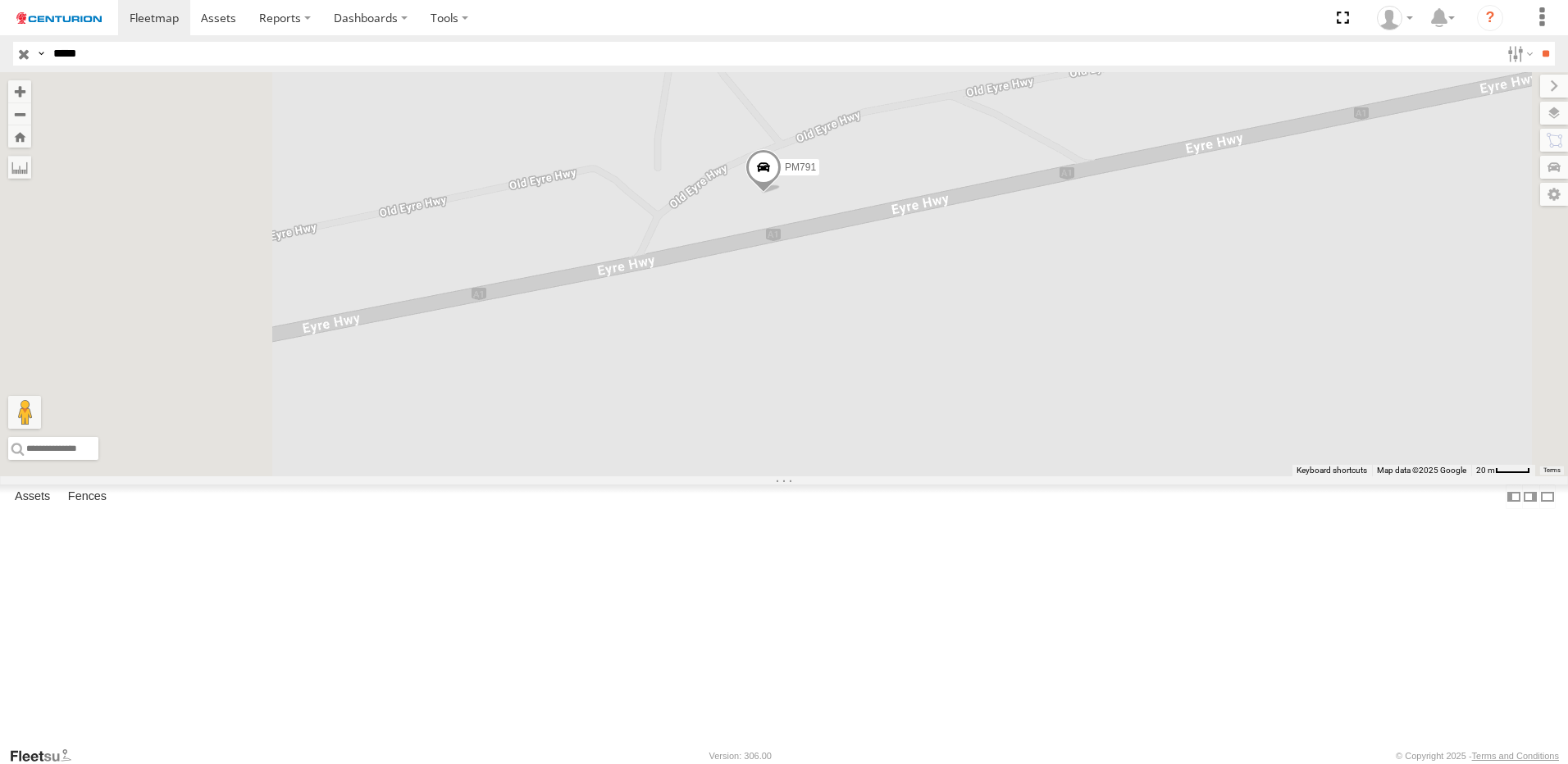
click at [1024, 376] on div "PM791" at bounding box center [784, 274] width 1568 height 404
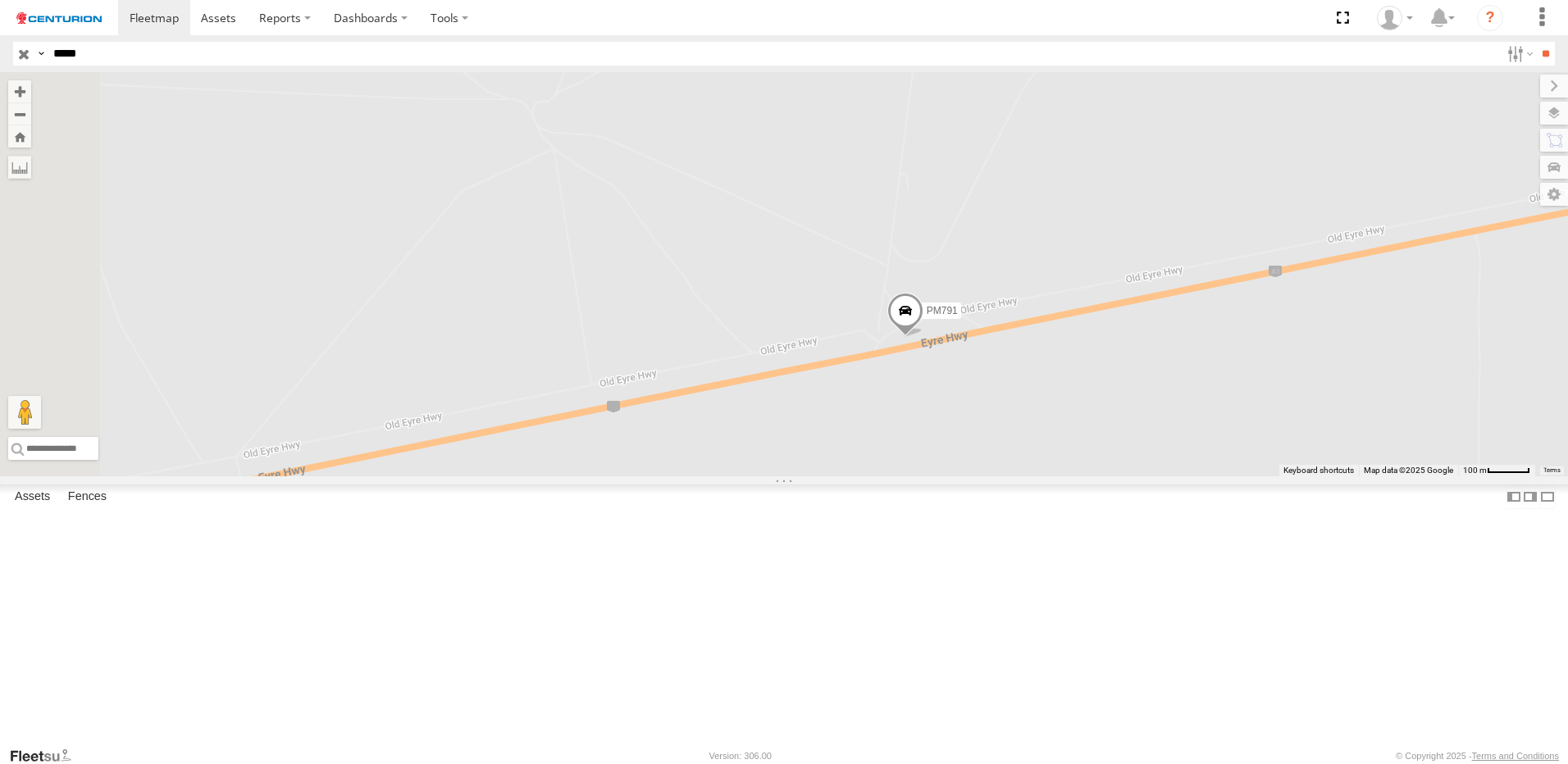
drag, startPoint x: 1217, startPoint y: 593, endPoint x: 1165, endPoint y: 539, distance: 75.0
click at [1165, 476] on div "PM791" at bounding box center [784, 274] width 1568 height 404
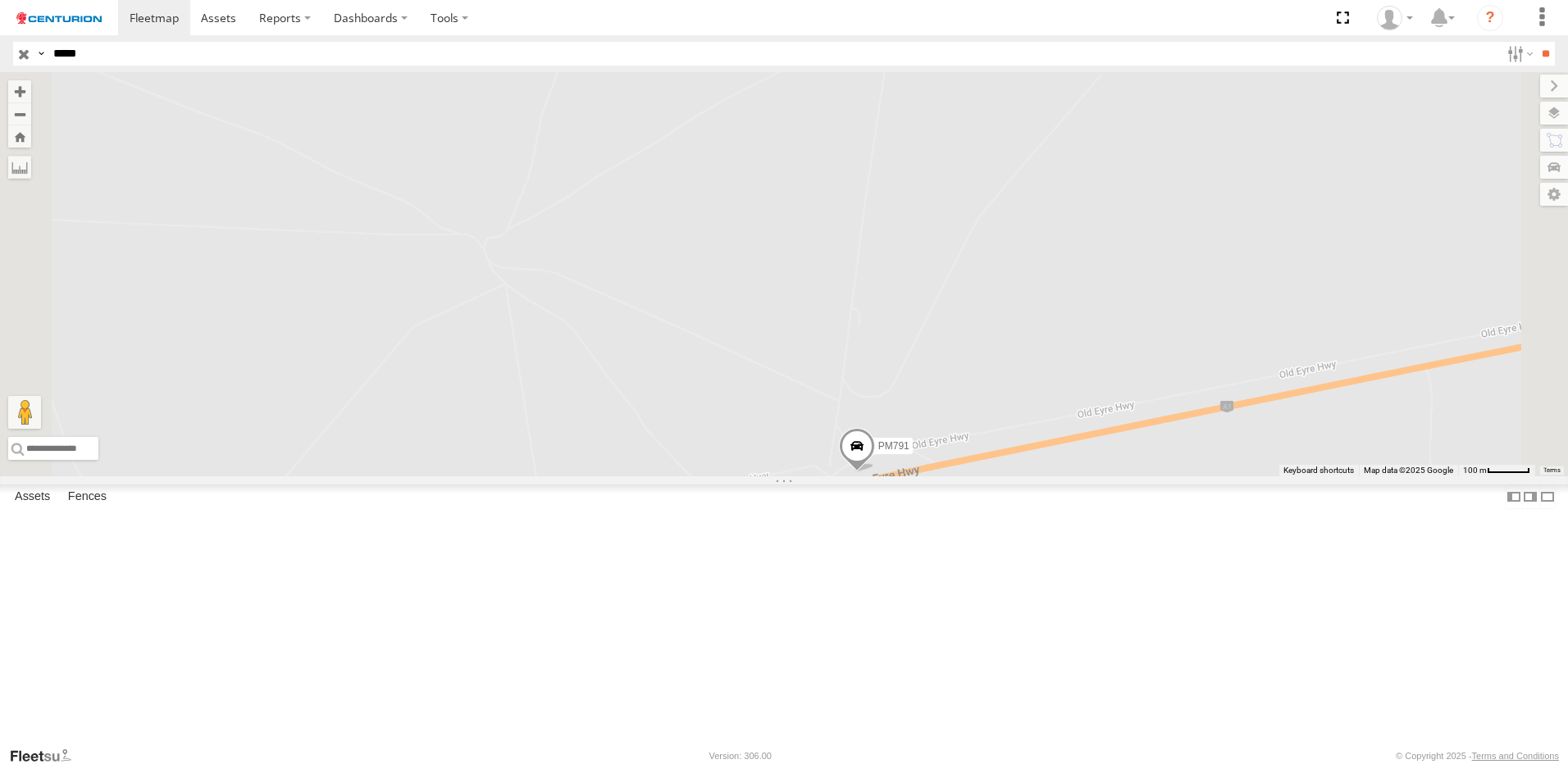
click at [1314, 181] on div "PM791" at bounding box center [784, 274] width 1568 height 404
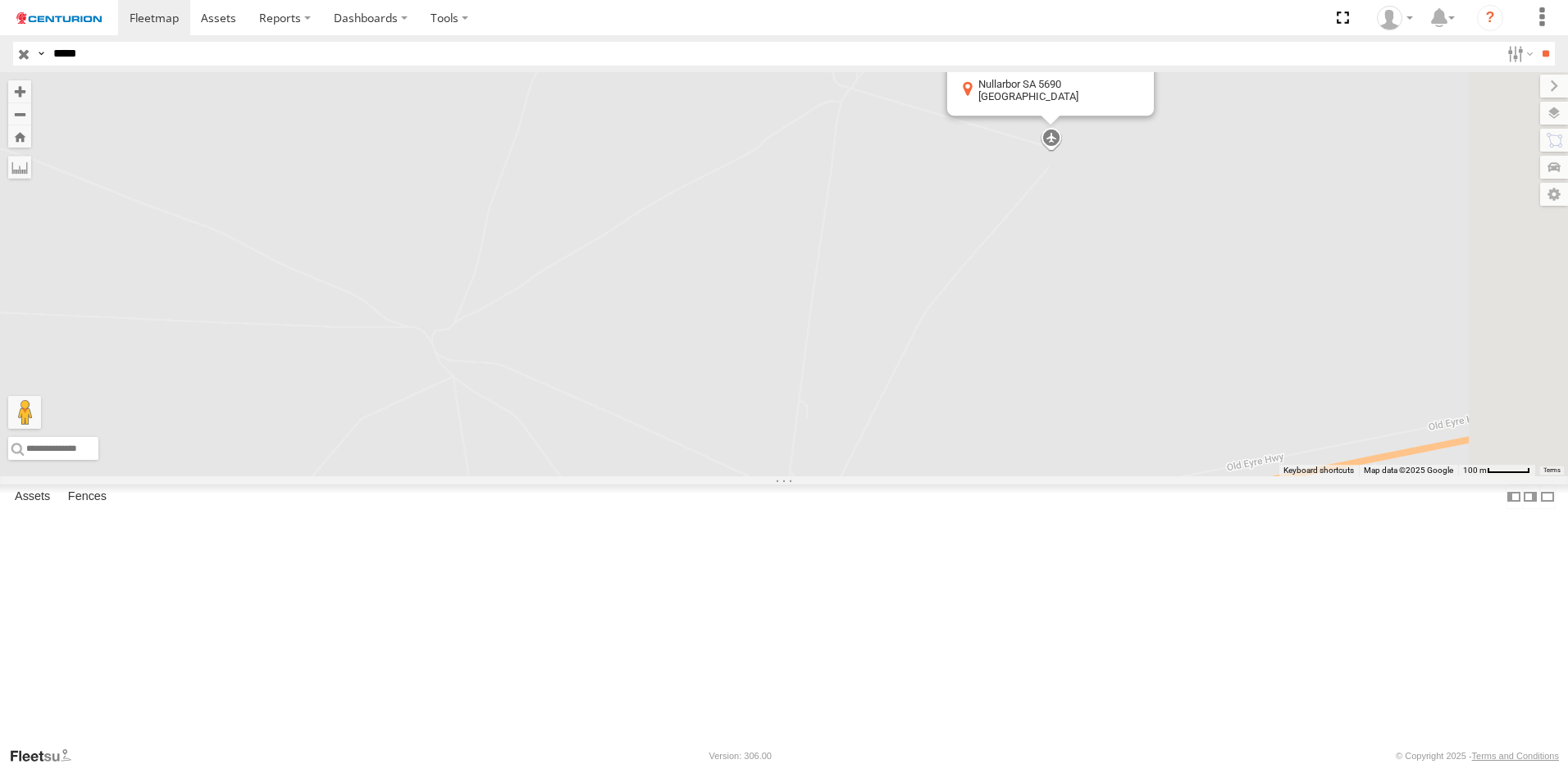
drag, startPoint x: 1215, startPoint y: 359, endPoint x: 1190, endPoint y: 395, distance: 43.8
click at [1190, 395] on div "PM791 [GEOGRAPHIC_DATA] [GEOGRAPHIC_DATA] [GEOGRAPHIC_DATA] [GEOGRAPHIC_DATA] 5…" at bounding box center [784, 274] width 1568 height 404
click at [1124, 105] on button "Close" at bounding box center [1104, 85] width 40 height 40
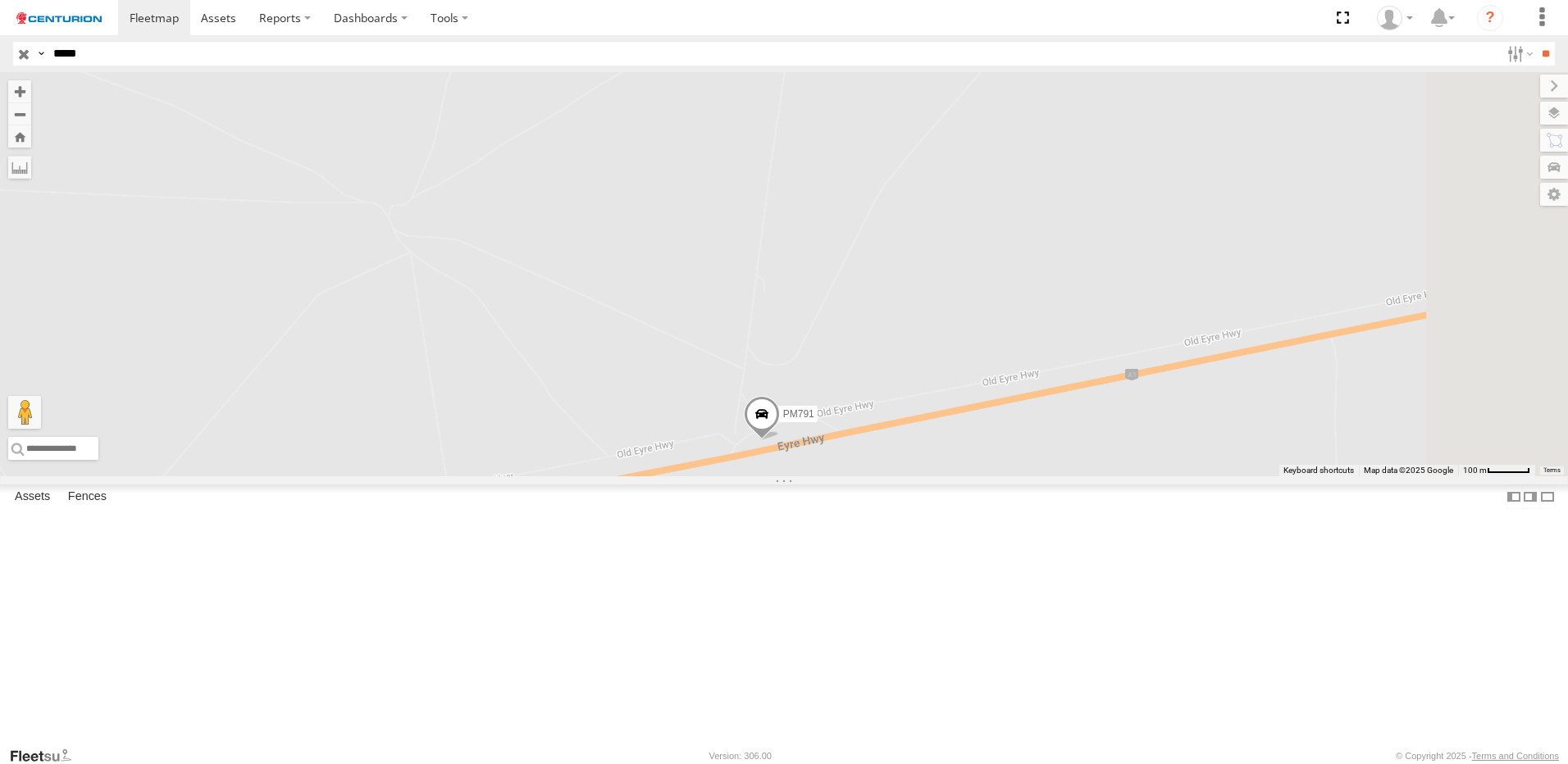
drag, startPoint x: 1194, startPoint y: 552, endPoint x: 1173, endPoint y: 393, distance: 160.4
click at [1173, 393] on div "PM791" at bounding box center [784, 274] width 1568 height 404
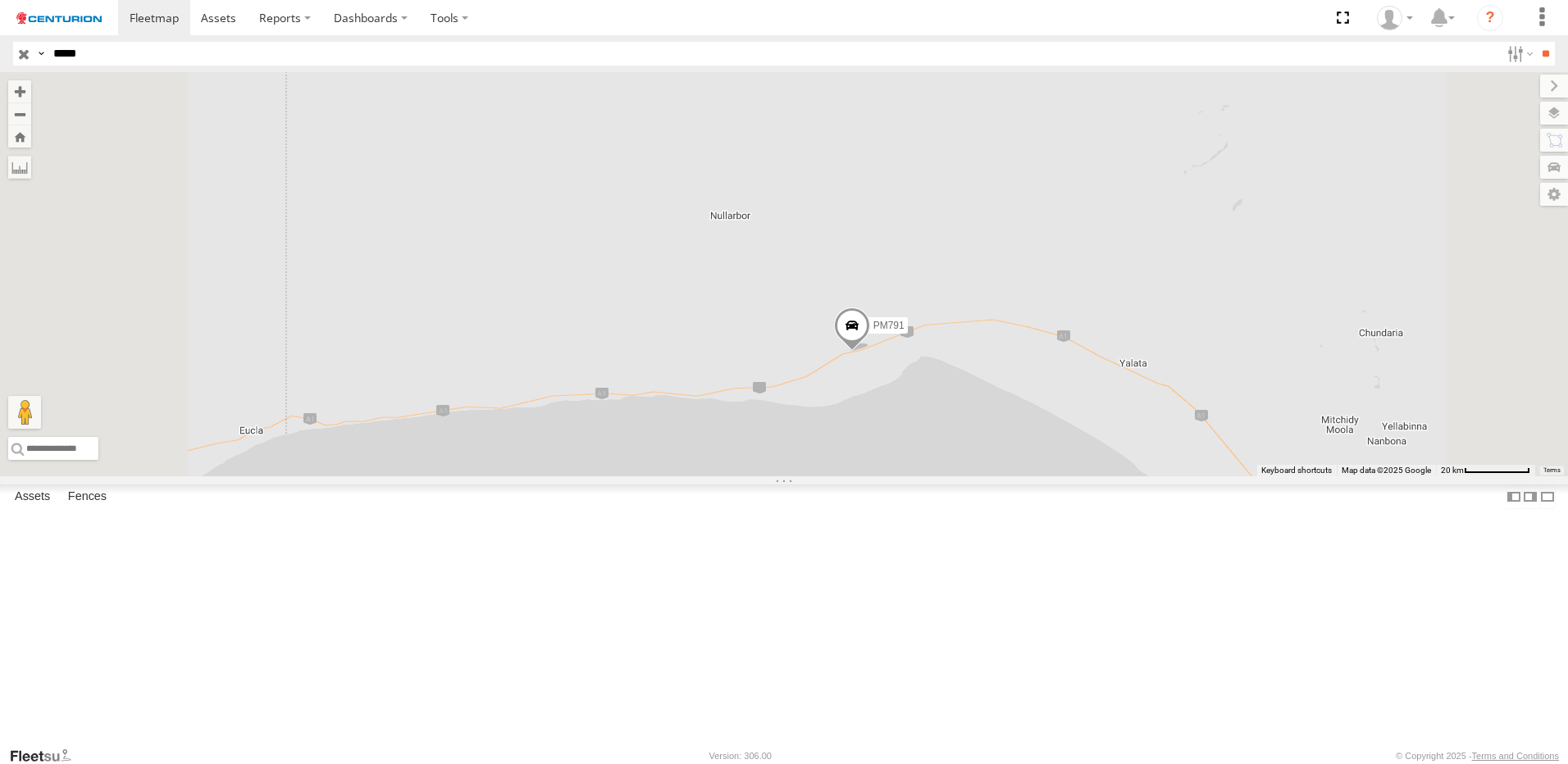
click at [1038, 476] on div "PM791" at bounding box center [784, 274] width 1568 height 404
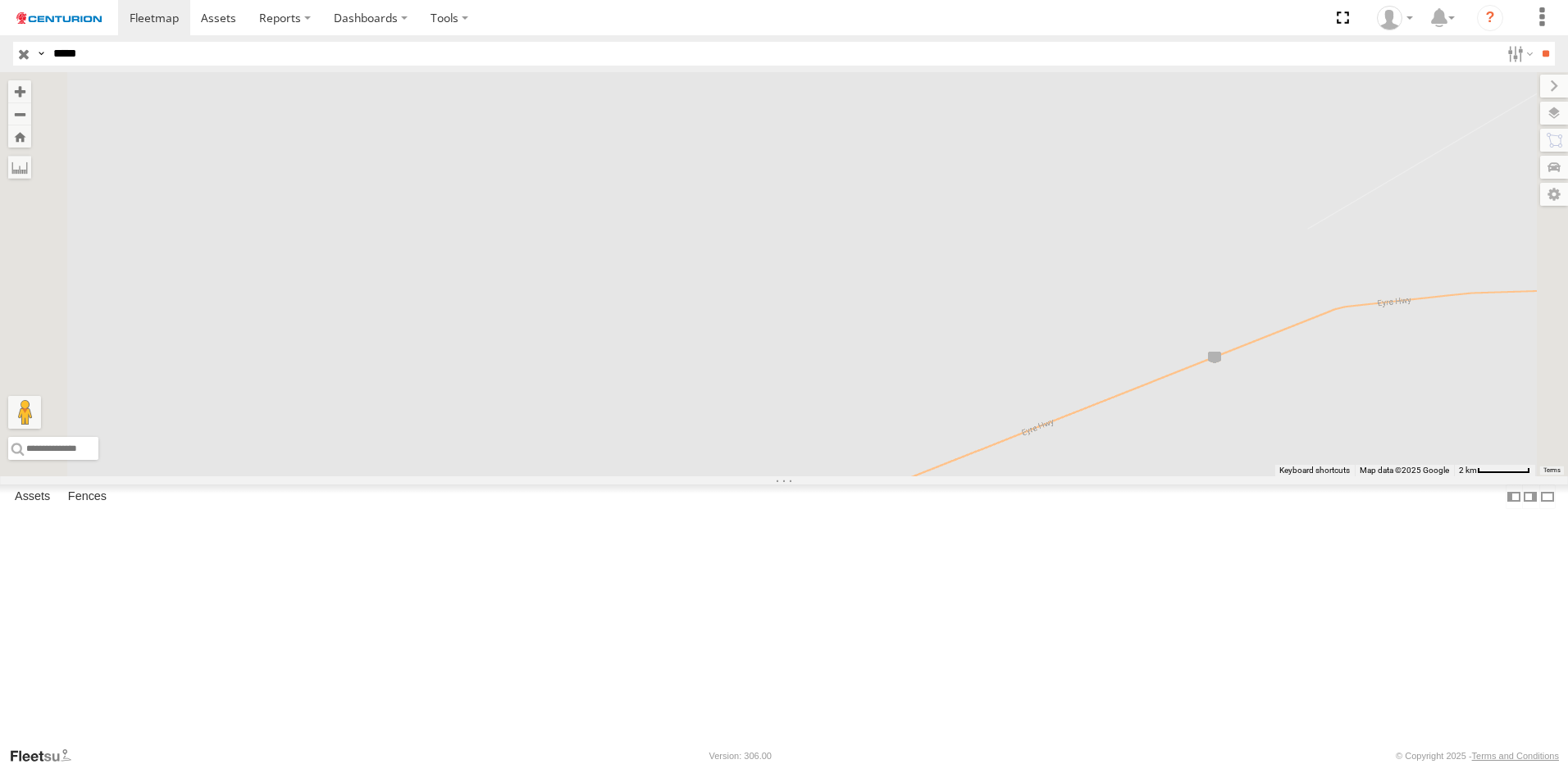
drag, startPoint x: 1049, startPoint y: 664, endPoint x: 1055, endPoint y: 565, distance: 99.2
click at [1055, 476] on div "PM791" at bounding box center [784, 274] width 1568 height 404
drag, startPoint x: 1069, startPoint y: 519, endPoint x: 1073, endPoint y: 296, distance: 223.0
click at [1073, 296] on div "PM791" at bounding box center [784, 274] width 1568 height 404
click at [1093, 345] on div "PM791" at bounding box center [784, 274] width 1568 height 404
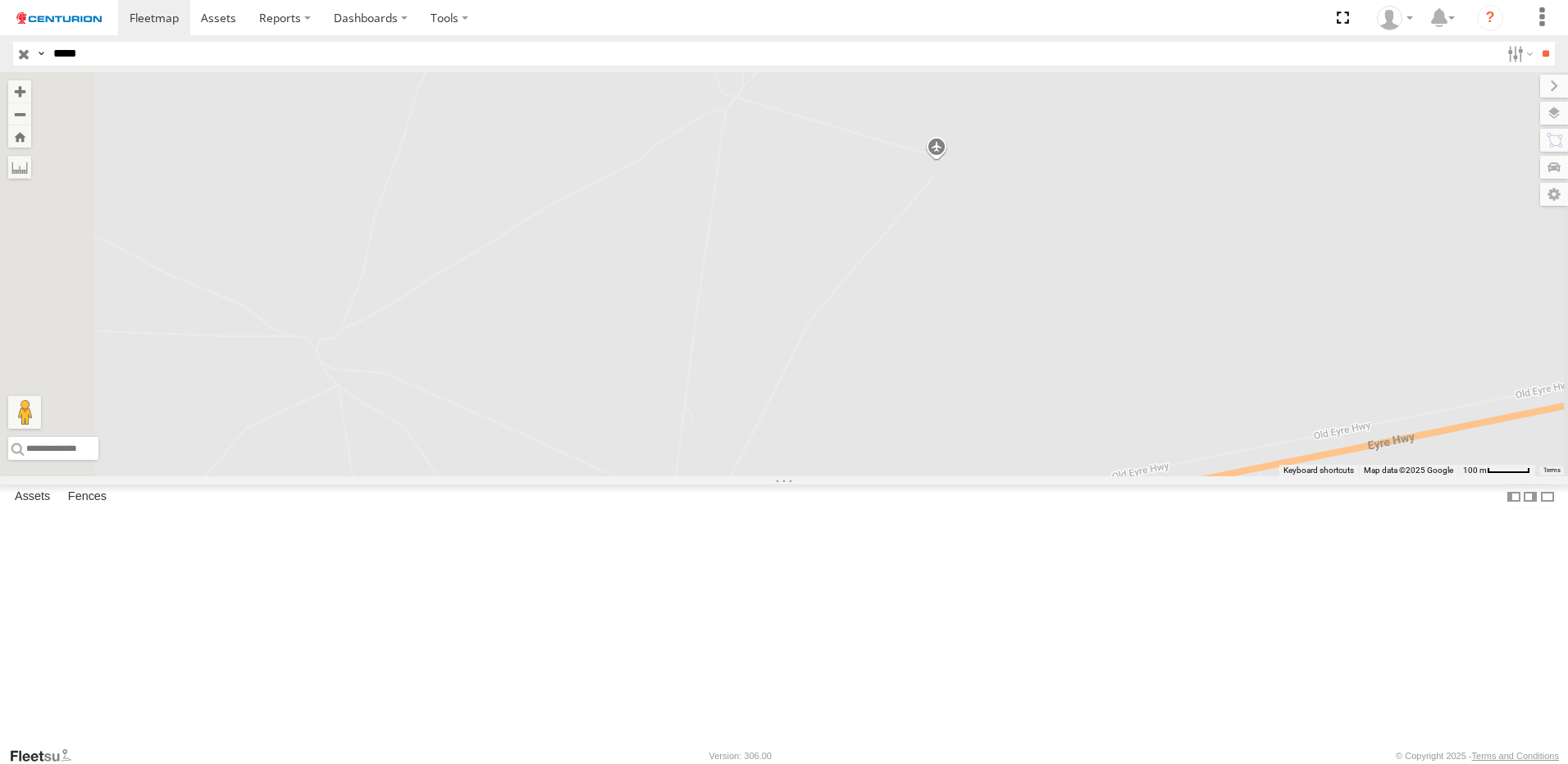
drag, startPoint x: 951, startPoint y: 579, endPoint x: 1043, endPoint y: 393, distance: 207.5
click at [1044, 393] on div "PM791" at bounding box center [784, 274] width 1568 height 404
